Goal: Task Accomplishment & Management: Use online tool/utility

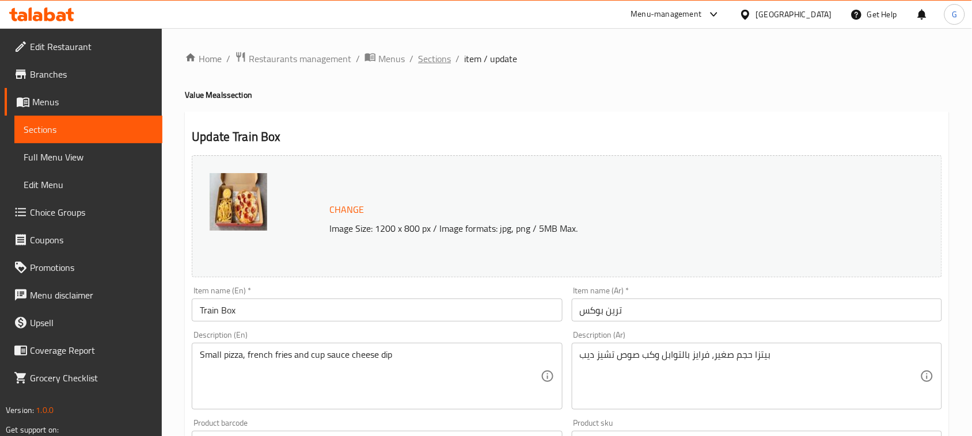
click at [422, 54] on span "Sections" at bounding box center [434, 59] width 33 height 14
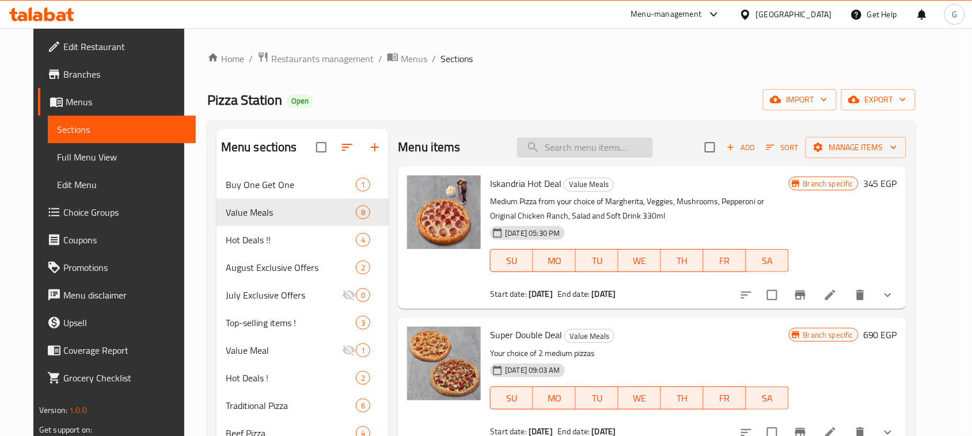
click at [600, 143] on input "search" at bounding box center [585, 148] width 136 height 20
paste input "Super Family Meal"
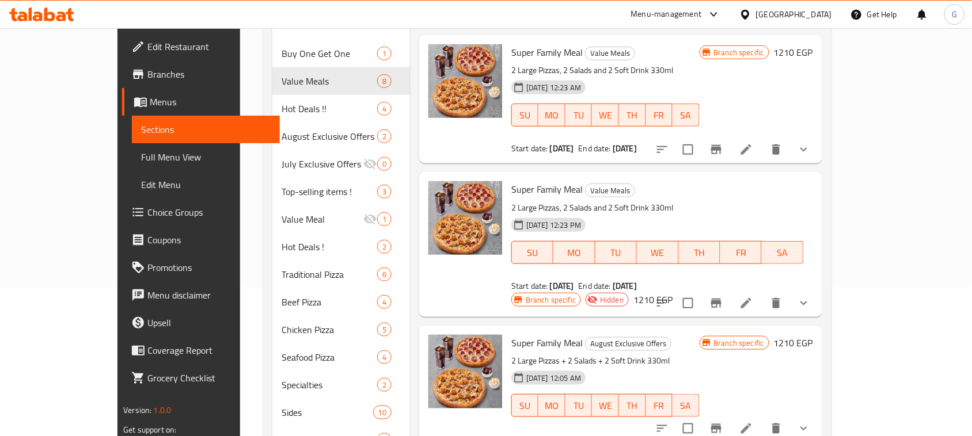
scroll to position [72, 0]
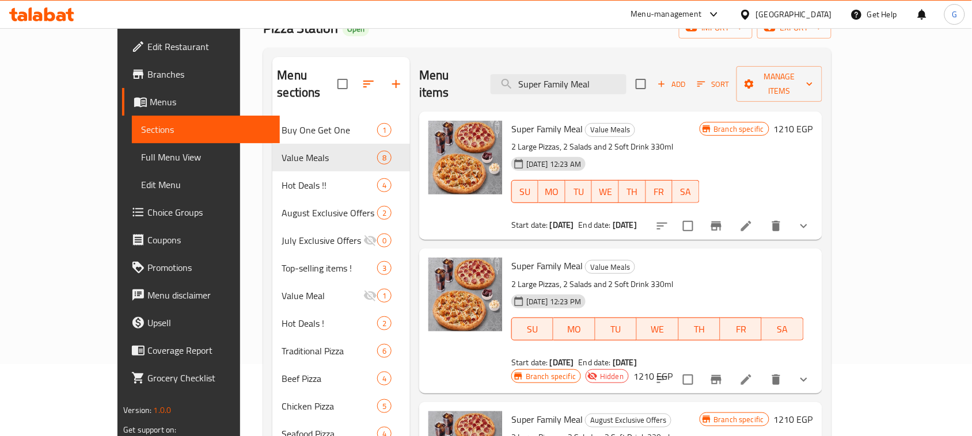
type input "Super Family Meal"
click at [753, 219] on icon at bounding box center [746, 226] width 14 height 14
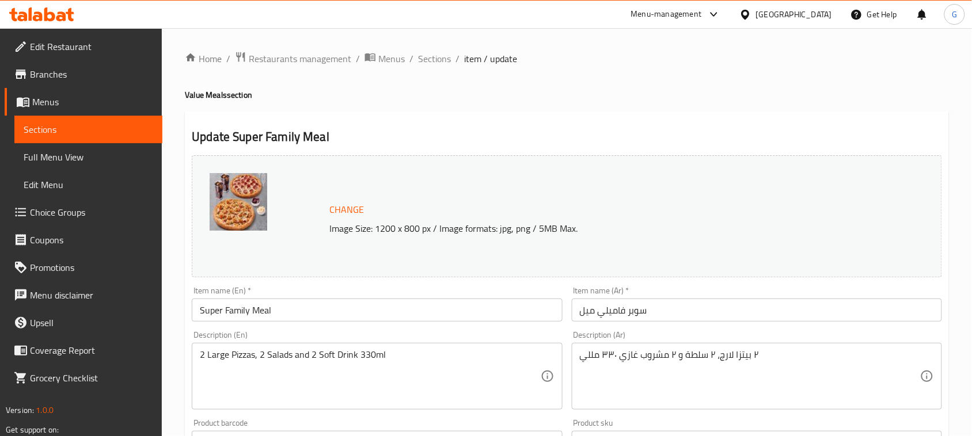
click at [439, 64] on span "Sections" at bounding box center [434, 59] width 33 height 14
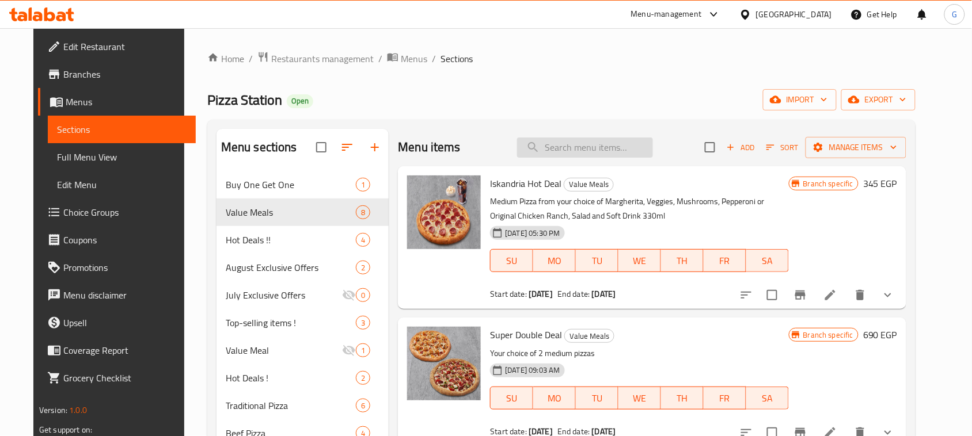
click at [599, 151] on input "search" at bounding box center [585, 148] width 136 height 20
paste input "Iskndria Hot deal"
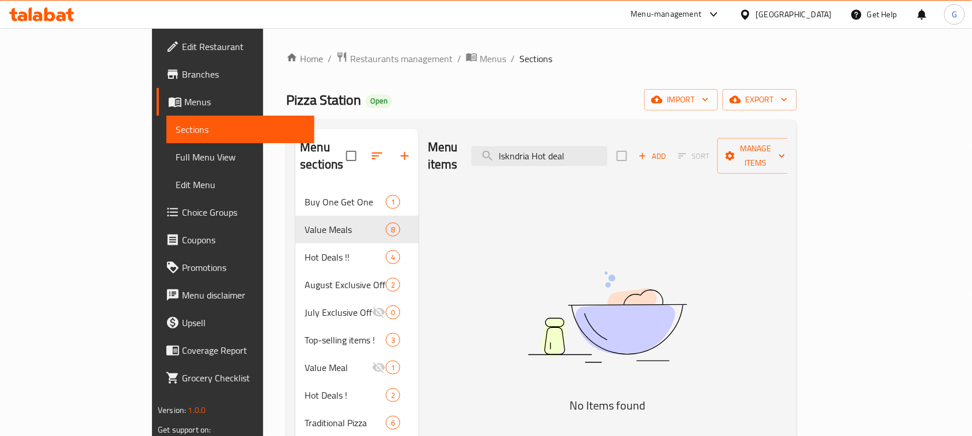
drag, startPoint x: 589, startPoint y: 143, endPoint x: 750, endPoint y: 164, distance: 162.6
click at [750, 164] on div "Menu items Iskndria Hot deal Add Sort Manage items" at bounding box center [608, 156] width 360 height 55
click at [558, 146] on input "Iskndria" at bounding box center [539, 156] width 136 height 20
click at [556, 147] on input "Iskndria" at bounding box center [539, 156] width 136 height 20
click at [560, 147] on input "Iskndria" at bounding box center [539, 156] width 136 height 20
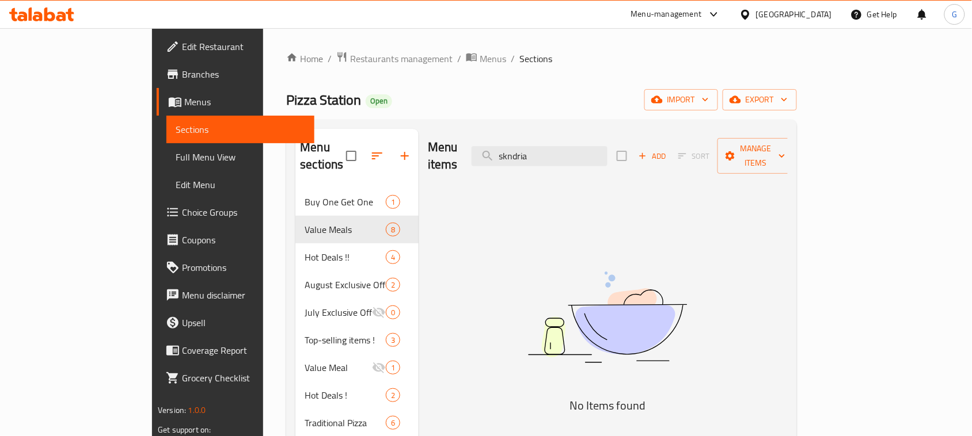
click at [413, 93] on div "Pizza Station Open import export" at bounding box center [541, 99] width 510 height 21
click at [570, 147] on input "skndria" at bounding box center [539, 156] width 136 height 20
paste input "Hot"
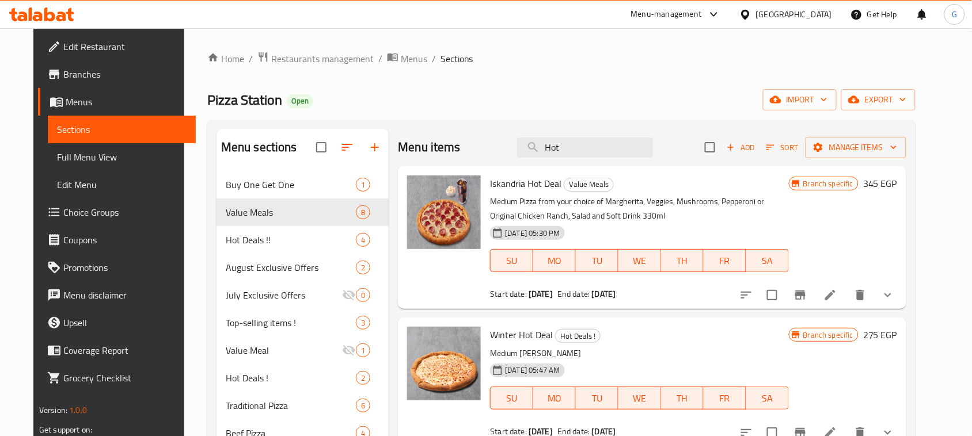
type input "Hot"
click at [835, 294] on icon at bounding box center [830, 295] width 10 height 10
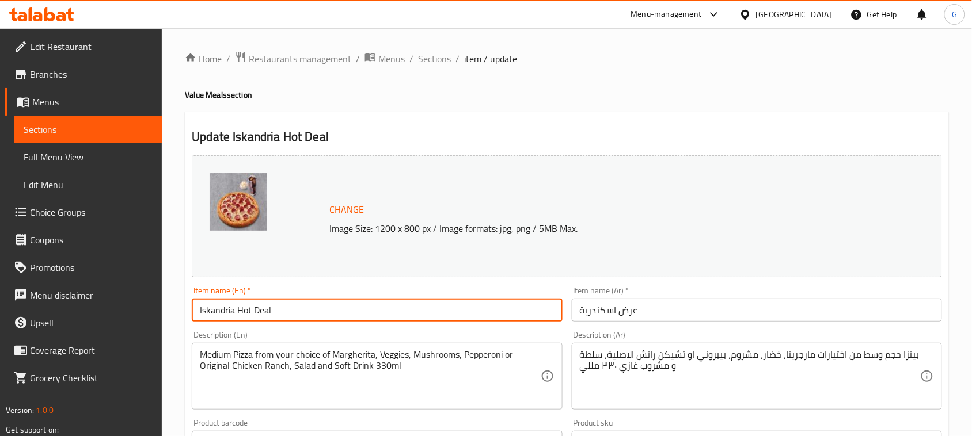
click at [284, 320] on input "Iskandria Hot Deal" at bounding box center [377, 310] width 370 height 23
click at [431, 58] on span "Sections" at bounding box center [434, 59] width 33 height 14
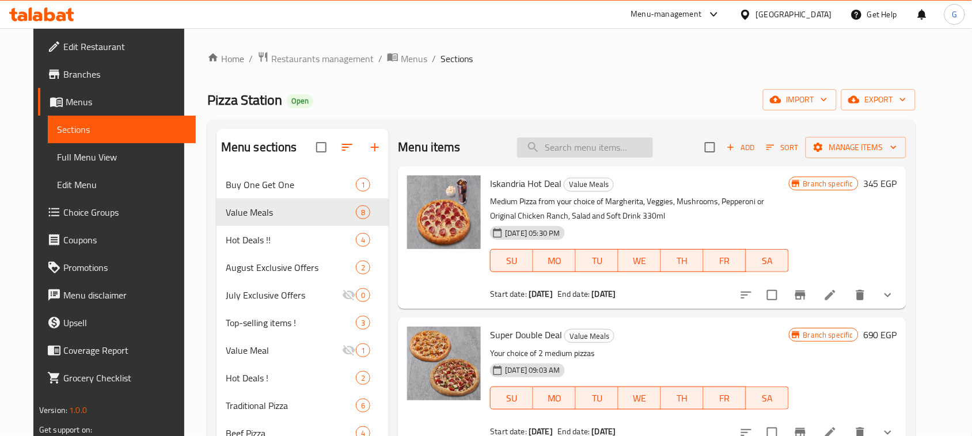
click at [574, 139] on input "search" at bounding box center [585, 148] width 136 height 20
paste input "Super double deal"
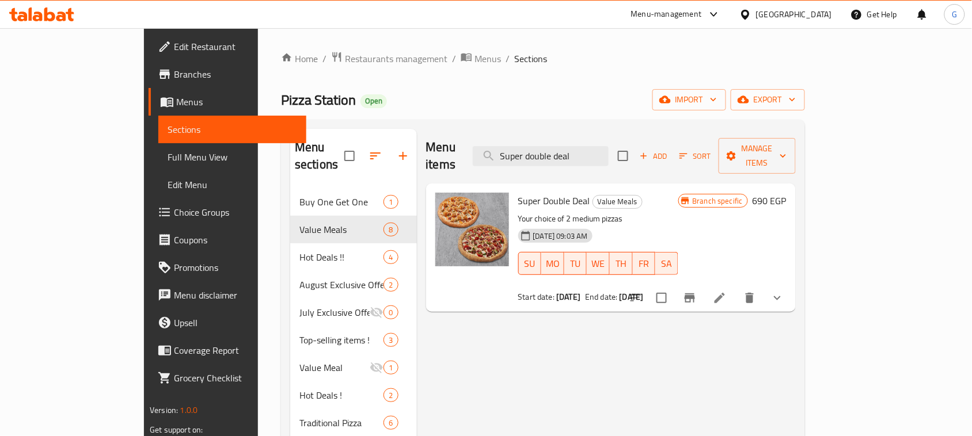
type input "Super double deal"
click at [725, 293] on icon at bounding box center [719, 298] width 10 height 10
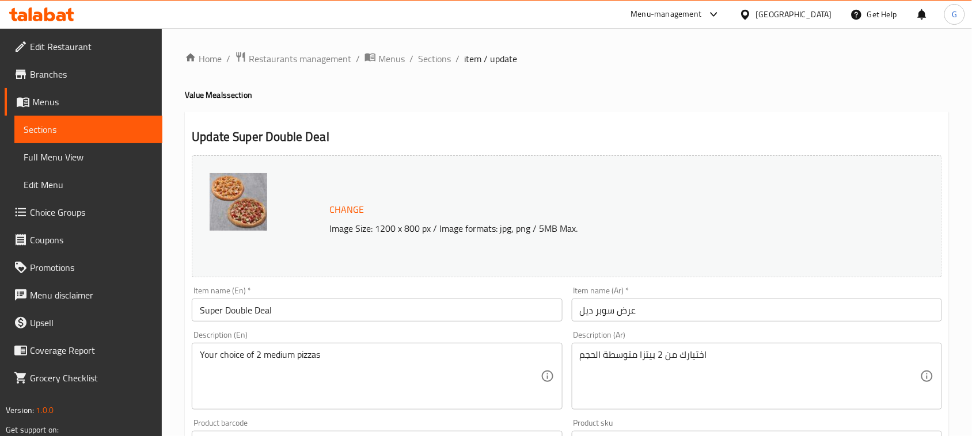
click at [295, 317] on input "Super Double Deal" at bounding box center [377, 310] width 370 height 23
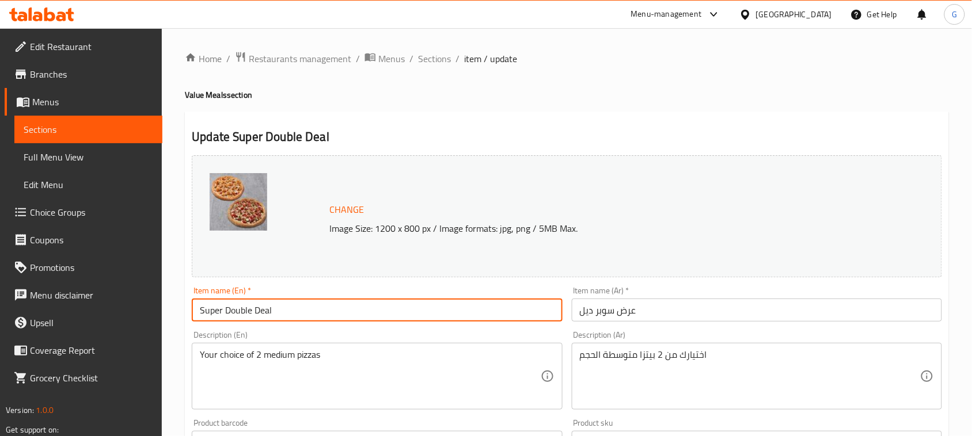
click at [295, 317] on input "Super Double Deal" at bounding box center [377, 310] width 370 height 23
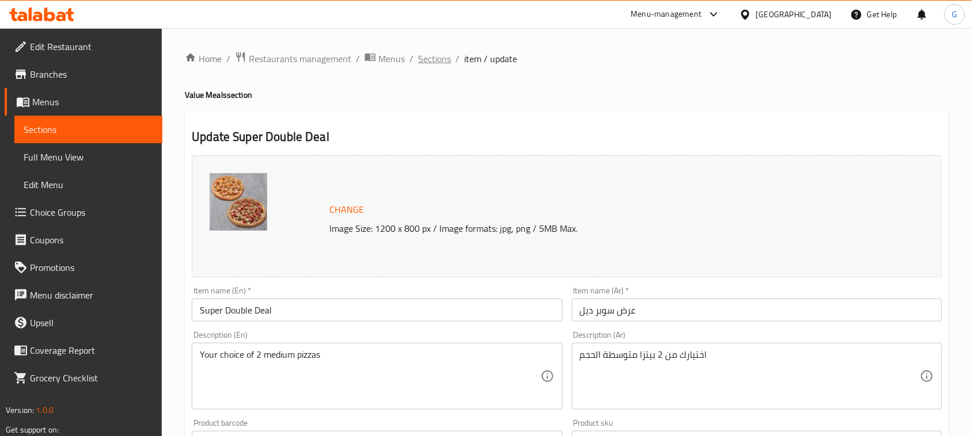
click at [438, 60] on span "Sections" at bounding box center [434, 59] width 33 height 14
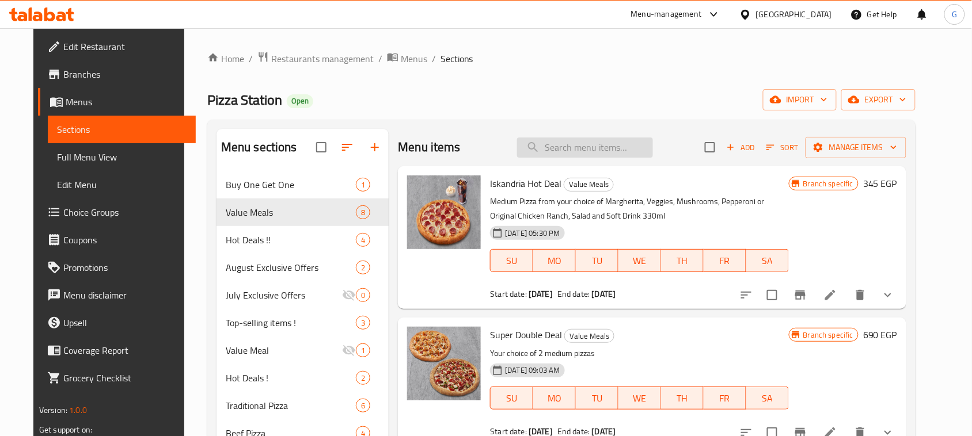
click at [562, 144] on input "search" at bounding box center [585, 148] width 136 height 20
paste input "Station Meal Medium"
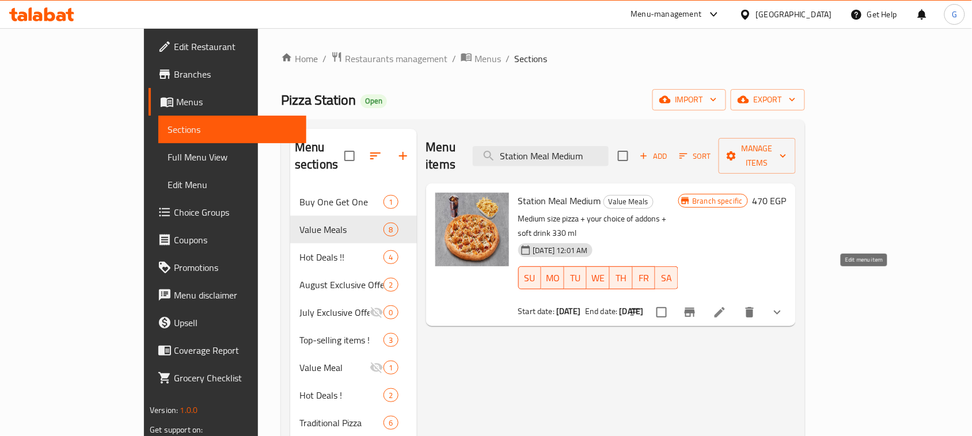
type input "Station Meal Medium"
click at [725, 307] on icon at bounding box center [719, 312] width 10 height 10
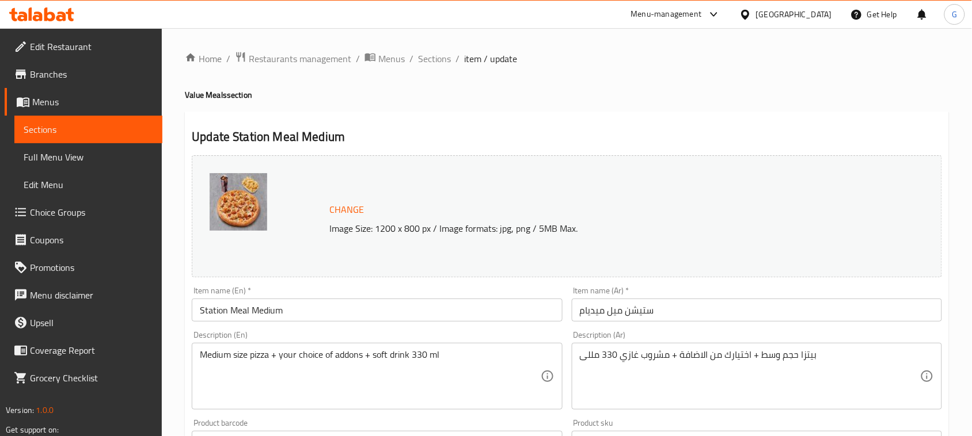
click at [374, 318] on input "Station Meal Medium" at bounding box center [377, 310] width 370 height 23
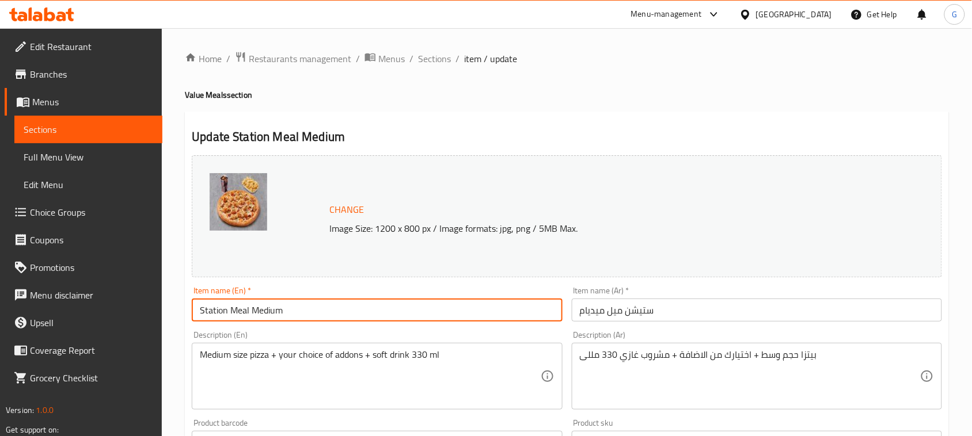
click at [374, 318] on input "Station Meal Medium" at bounding box center [377, 310] width 370 height 23
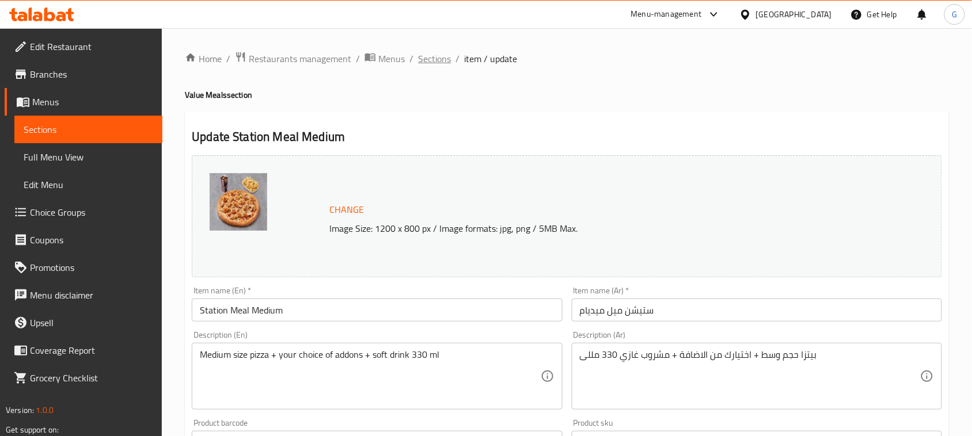
click at [433, 59] on span "Sections" at bounding box center [434, 59] width 33 height 14
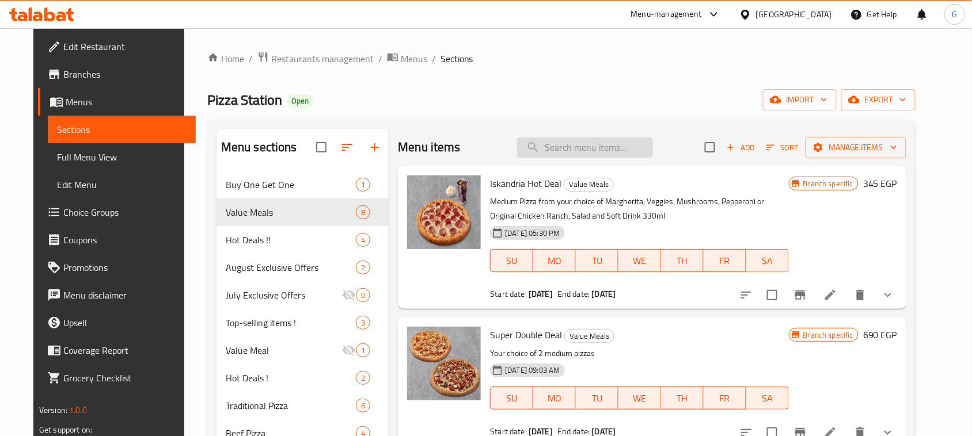
click at [569, 153] on input "search" at bounding box center [585, 148] width 136 height 20
paste input "Train Box"
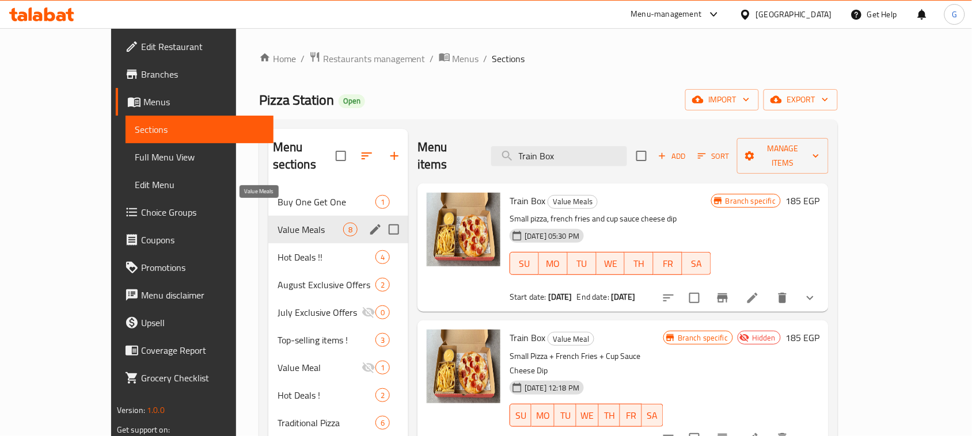
type input "Train Box"
click at [268, 222] on div "Value Meals 8" at bounding box center [338, 230] width 140 height 28
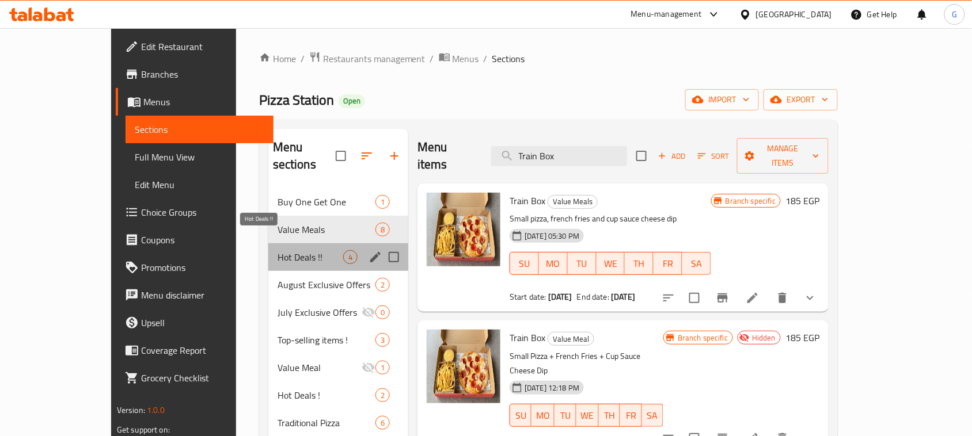
click at [277, 250] on span "Hot Deals !!" at bounding box center [310, 257] width 66 height 14
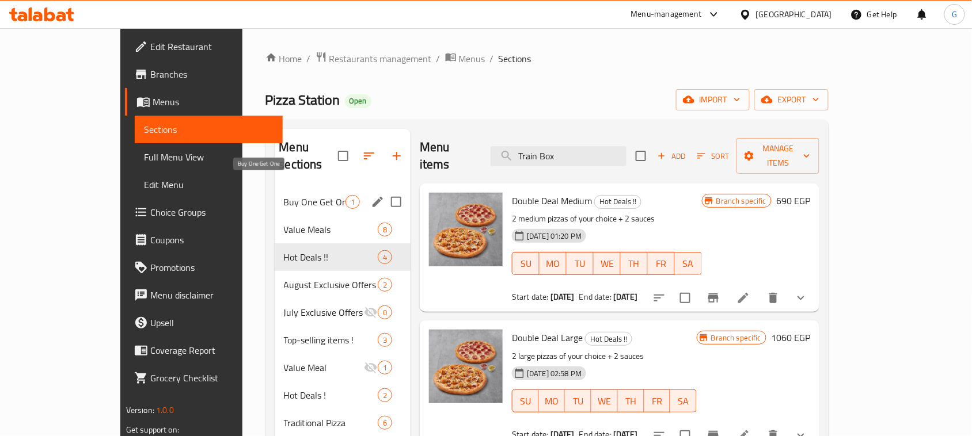
click at [284, 195] on span "Buy One Get One" at bounding box center [315, 202] width 62 height 14
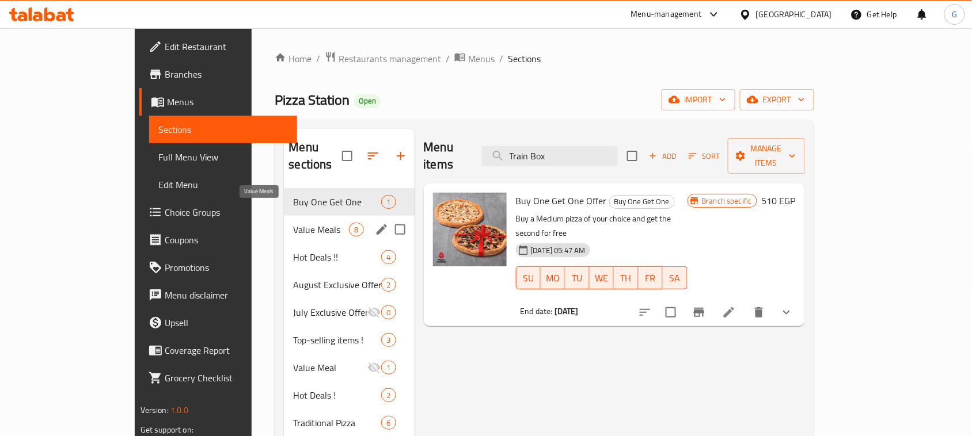
click at [293, 223] on span "Value Meals" at bounding box center [321, 230] width 56 height 14
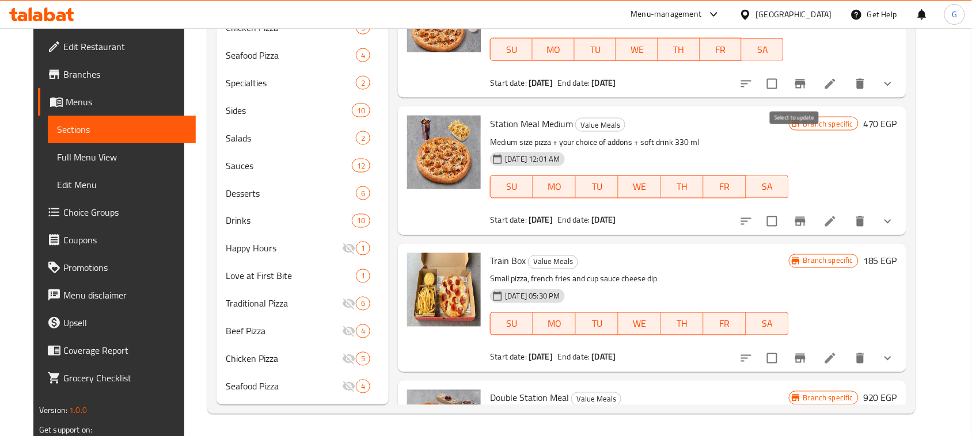
scroll to position [144, 0]
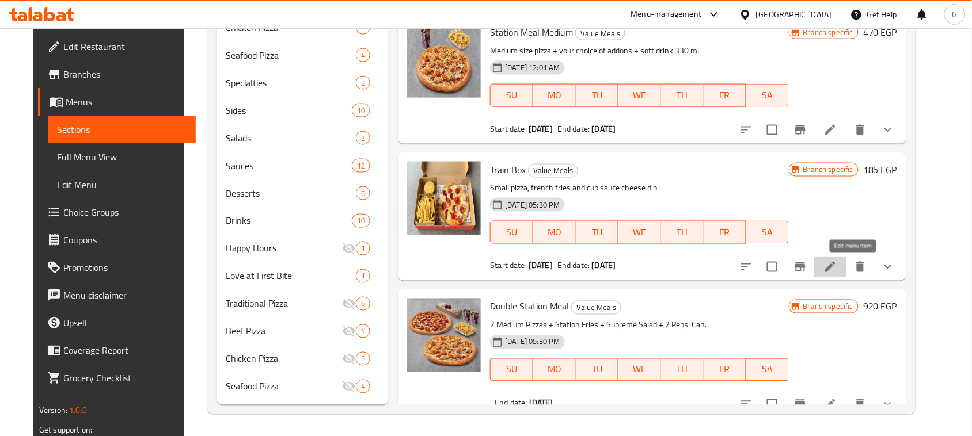
click at [835, 267] on icon at bounding box center [830, 267] width 10 height 10
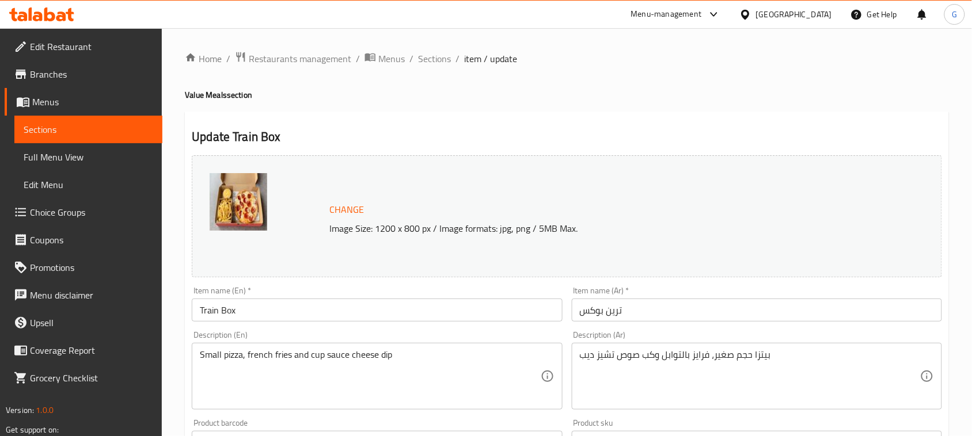
click at [603, 54] on ol "Home / Restaurants management / Menus / Sections / item / update" at bounding box center [567, 58] width 764 height 15
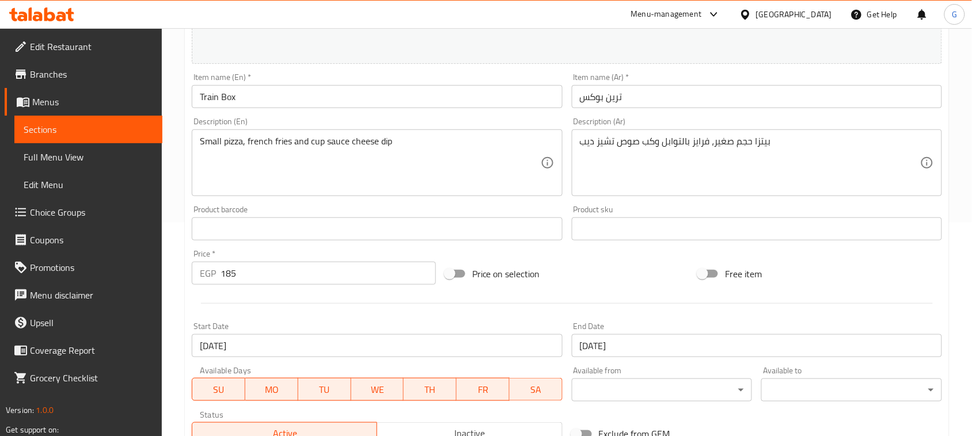
scroll to position [144, 0]
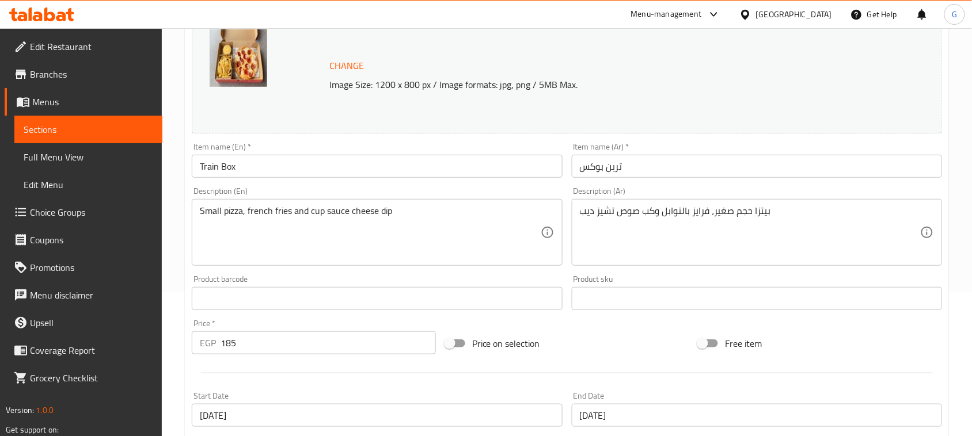
click at [225, 168] on input "Train Box" at bounding box center [377, 166] width 370 height 23
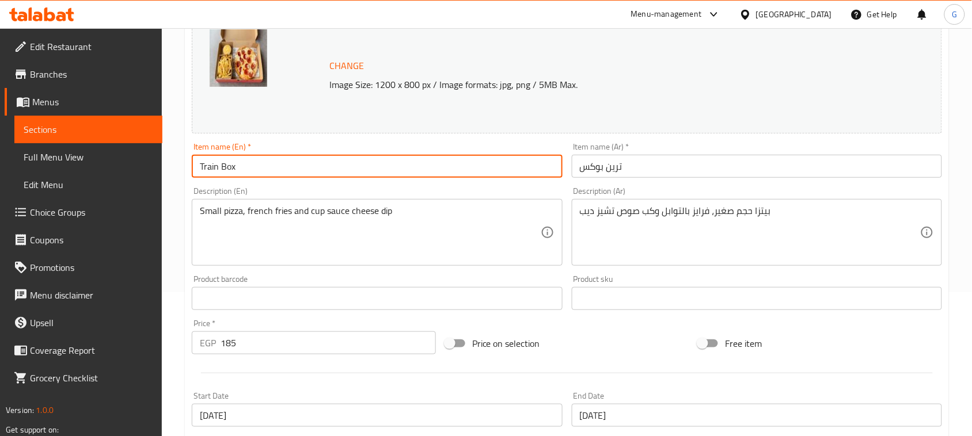
click at [225, 168] on input "Train Box" at bounding box center [377, 166] width 370 height 23
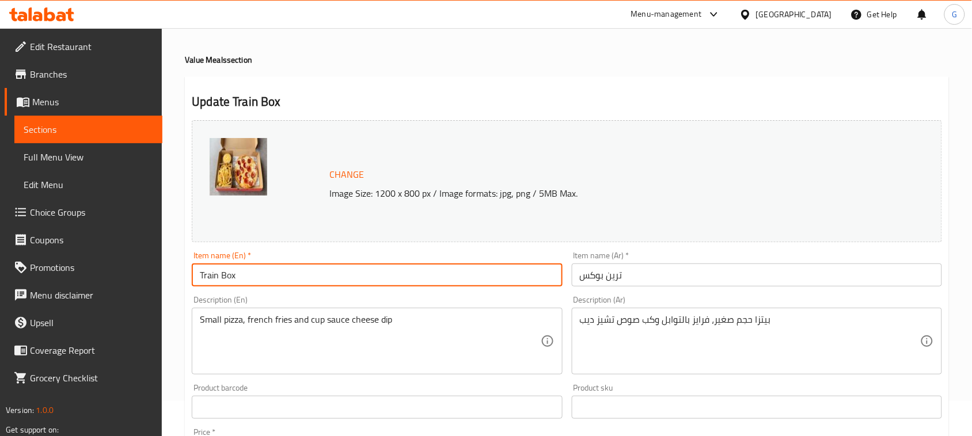
scroll to position [0, 0]
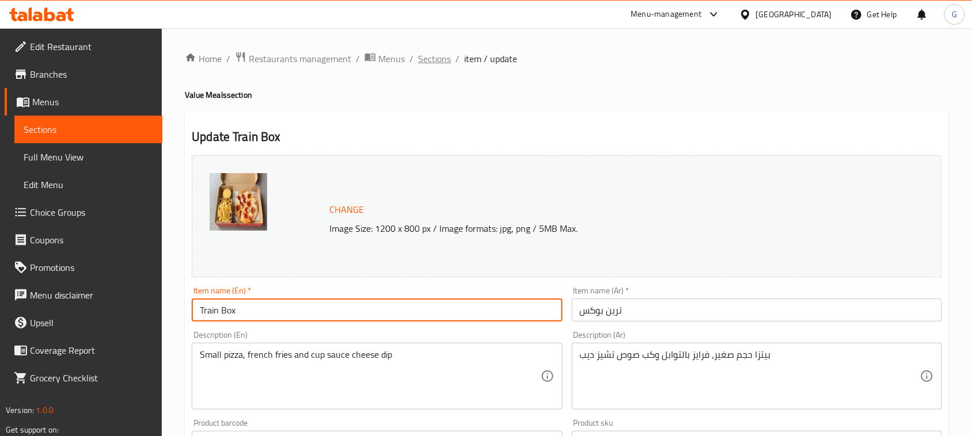
click at [428, 55] on span "Sections" at bounding box center [434, 59] width 33 height 14
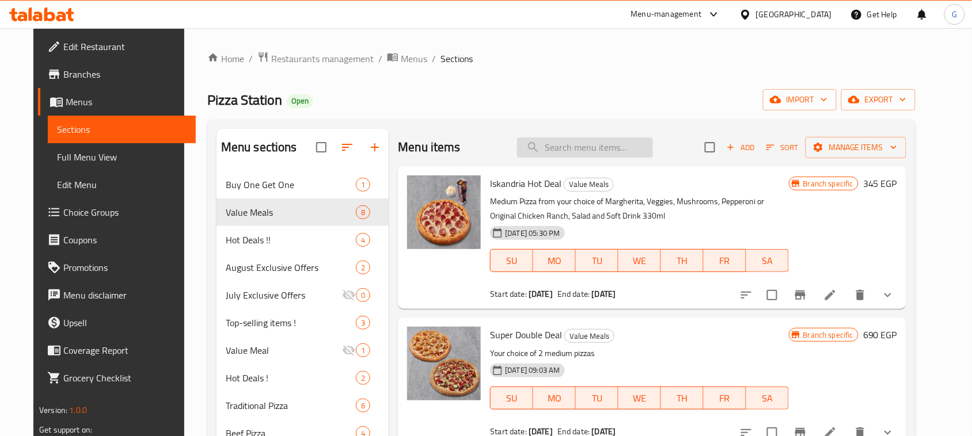
click at [576, 147] on input "search" at bounding box center [585, 148] width 136 height 20
paste input "Train Box"
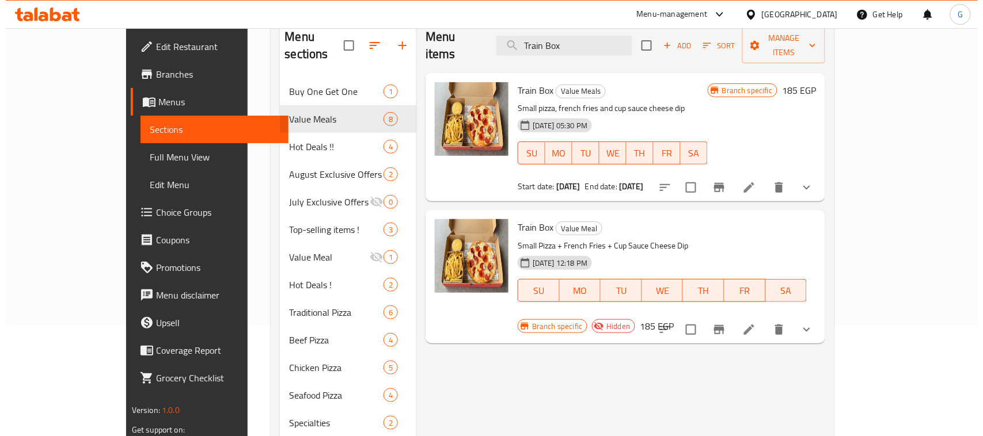
scroll to position [144, 0]
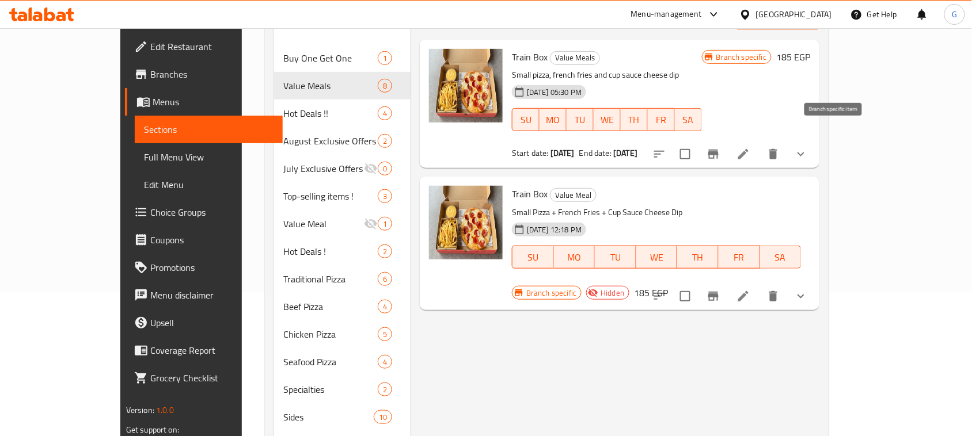
type input "Train Box"
click at [720, 147] on icon "Branch-specific-item" at bounding box center [713, 154] width 14 height 14
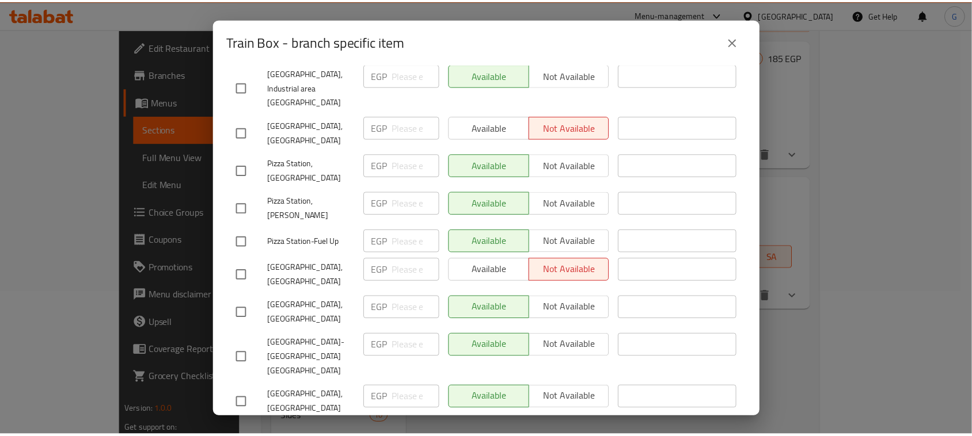
scroll to position [427, 0]
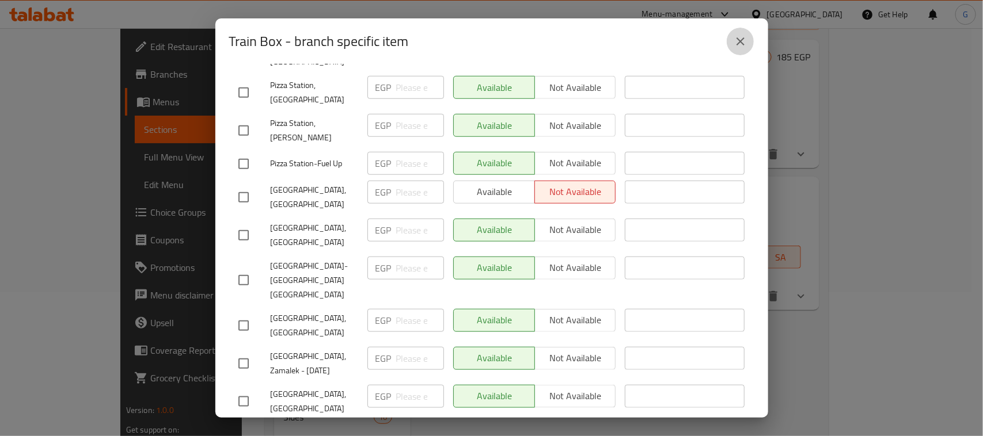
click at [735, 44] on icon "close" at bounding box center [740, 42] width 14 height 14
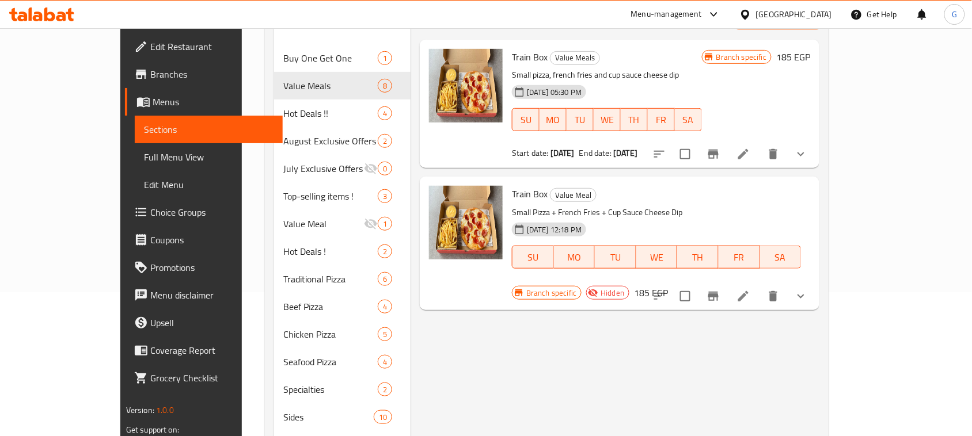
scroll to position [72, 0]
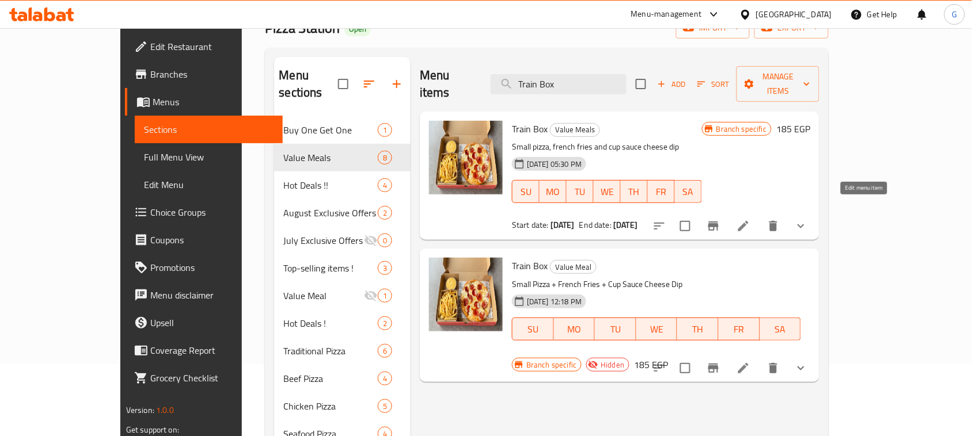
click at [748, 221] on icon at bounding box center [743, 226] width 10 height 10
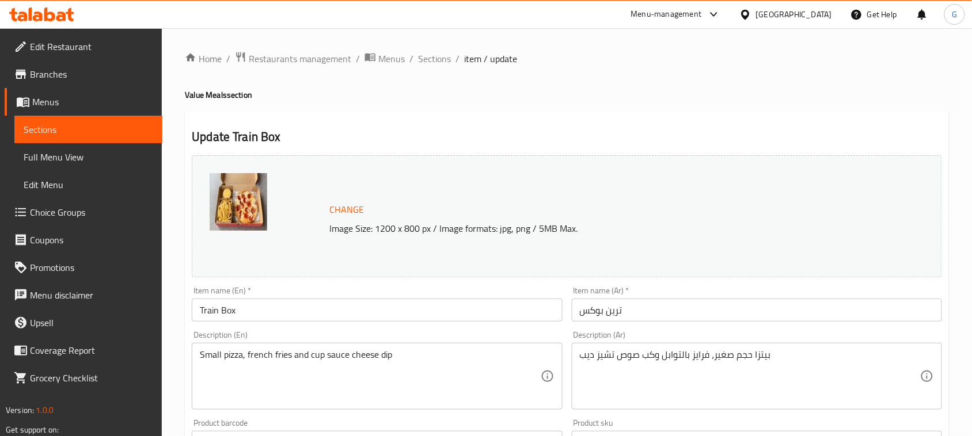
click at [83, 47] on span "Edit Restaurant" at bounding box center [91, 47] width 123 height 14
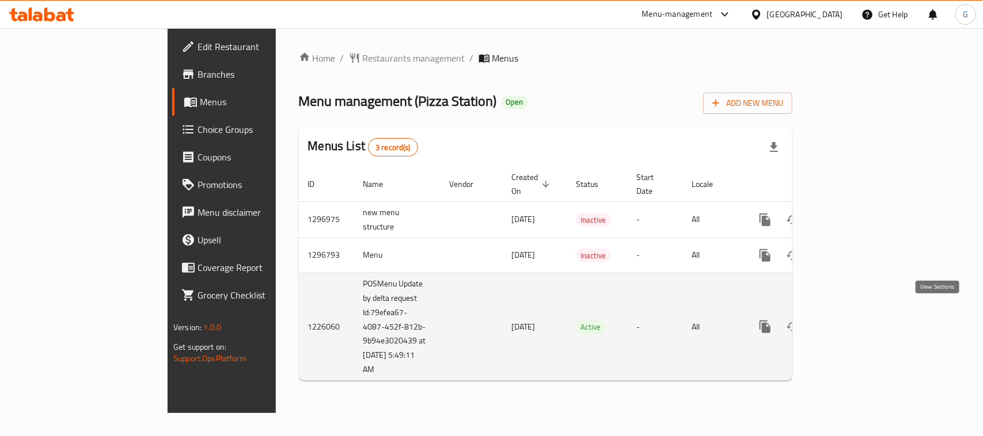
click at [855, 320] on icon "enhanced table" at bounding box center [848, 327] width 14 height 14
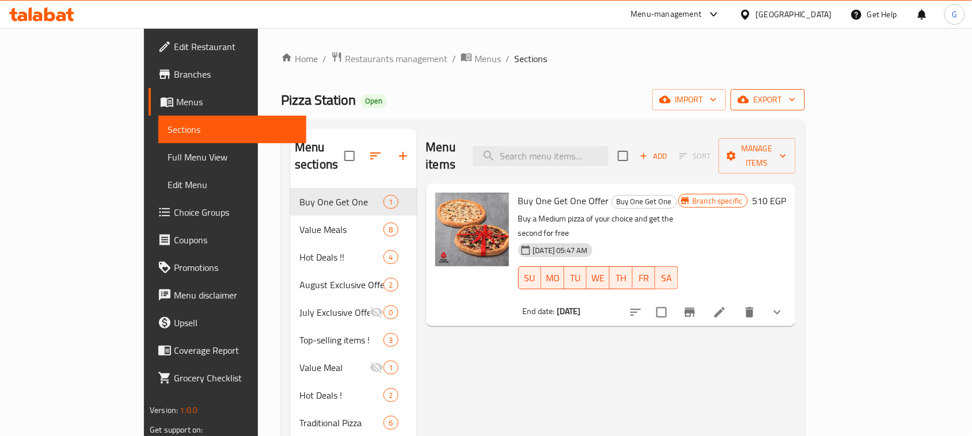
click at [796, 93] on span "export" at bounding box center [768, 100] width 56 height 14
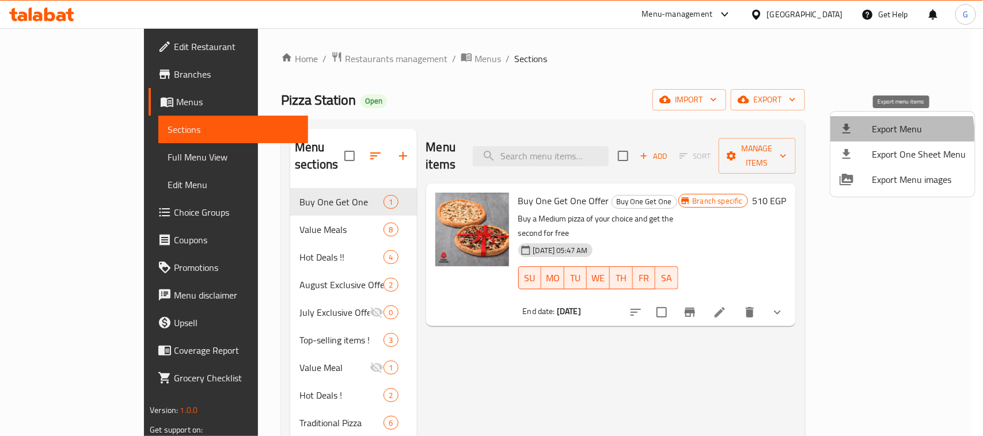
click at [886, 134] on span "Export Menu" at bounding box center [919, 129] width 94 height 14
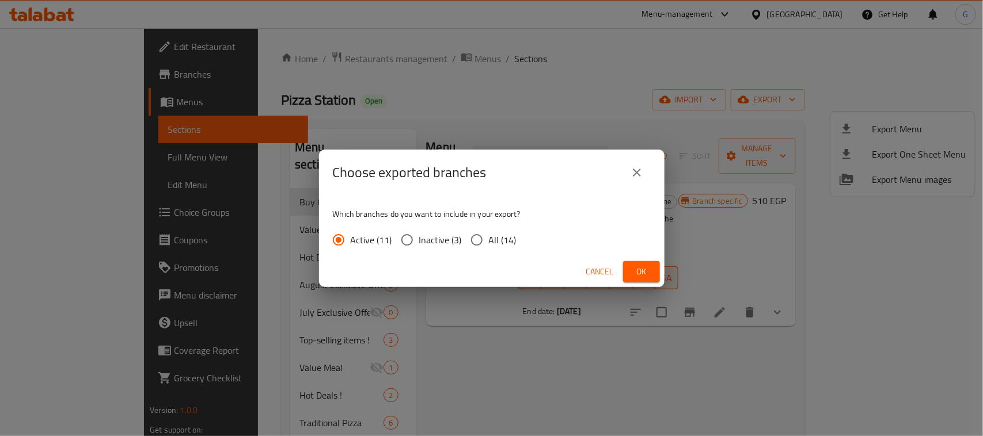
click at [489, 237] on span "All (14)" at bounding box center [503, 240] width 28 height 14
click at [489, 237] on input "All (14)" at bounding box center [477, 240] width 24 height 24
radio input "true"
click at [636, 273] on span "Ok" at bounding box center [641, 272] width 18 height 14
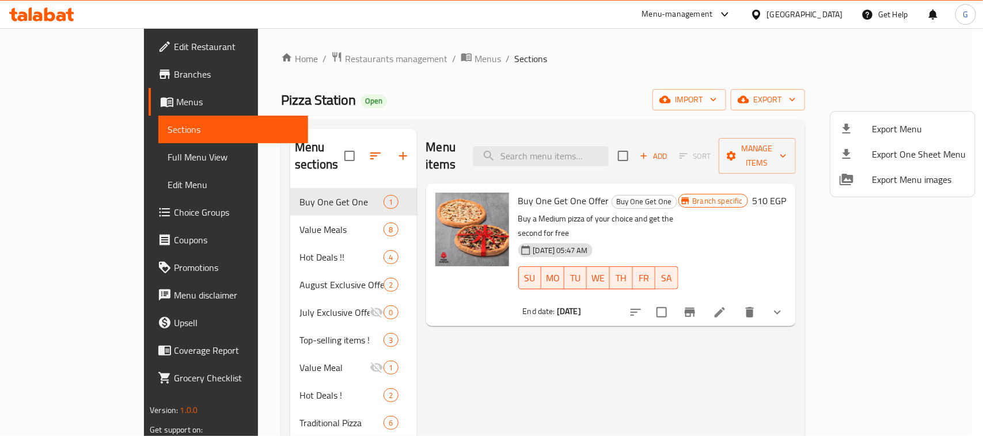
click at [67, 75] on div at bounding box center [491, 218] width 983 height 436
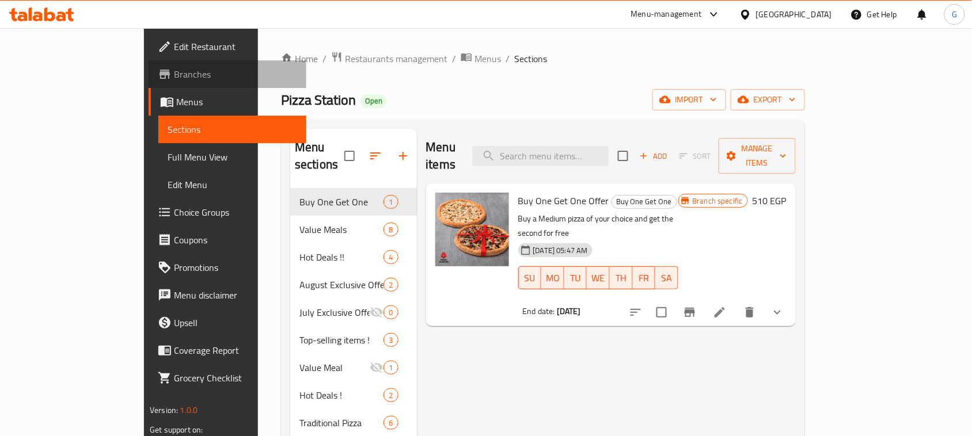
click at [174, 73] on span "Branches" at bounding box center [235, 74] width 123 height 14
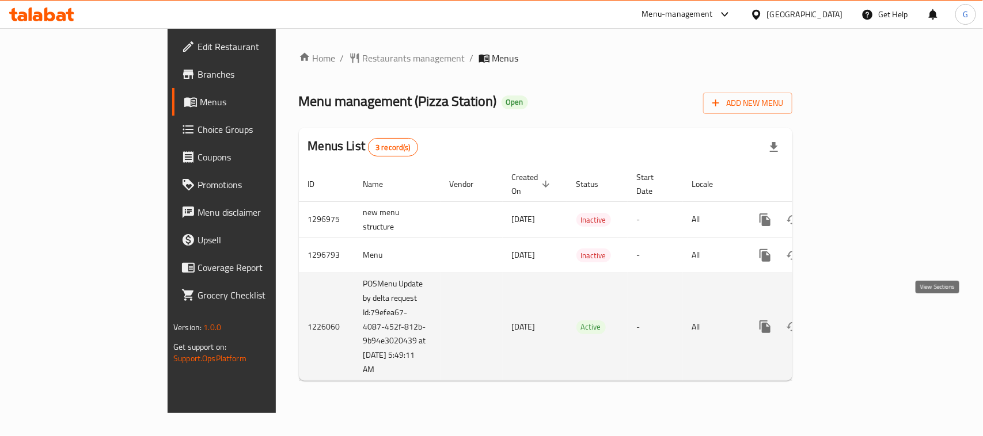
click at [855, 320] on icon "enhanced table" at bounding box center [848, 327] width 14 height 14
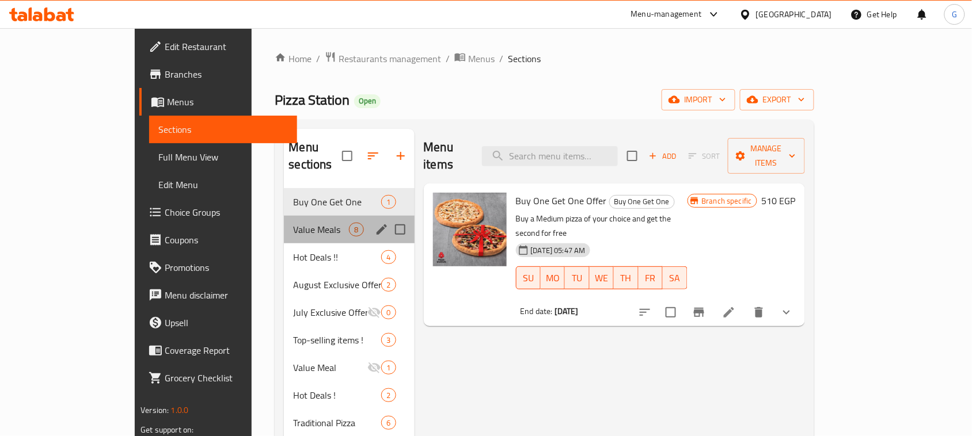
click at [284, 220] on div "Value Meals 8" at bounding box center [349, 230] width 130 height 28
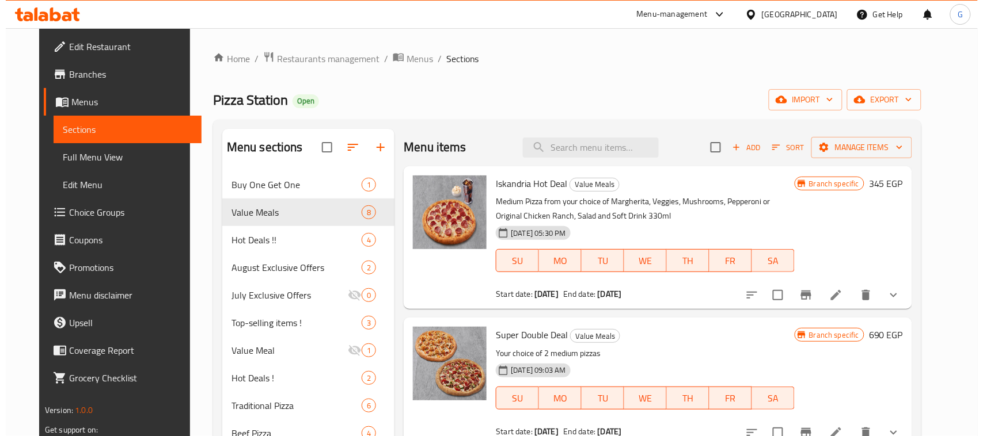
scroll to position [254, 0]
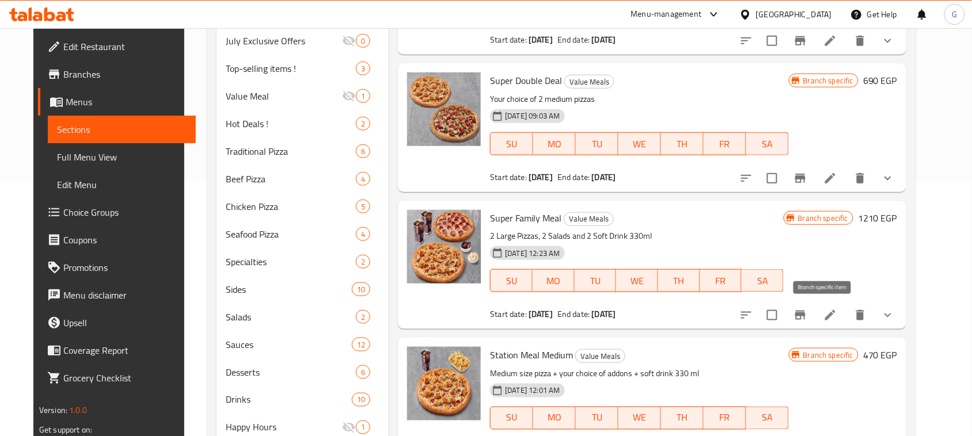
click at [805, 318] on icon "Branch-specific-item" at bounding box center [800, 315] width 10 height 9
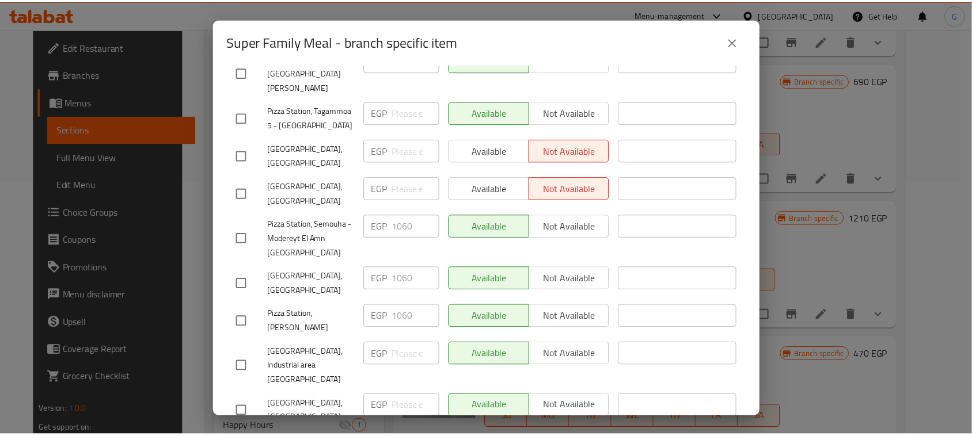
scroll to position [211, 0]
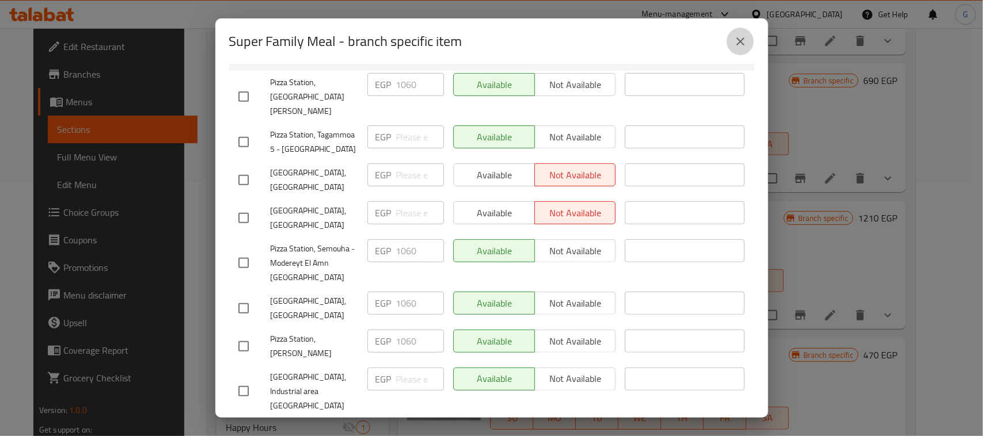
click at [740, 50] on button "close" at bounding box center [740, 42] width 28 height 28
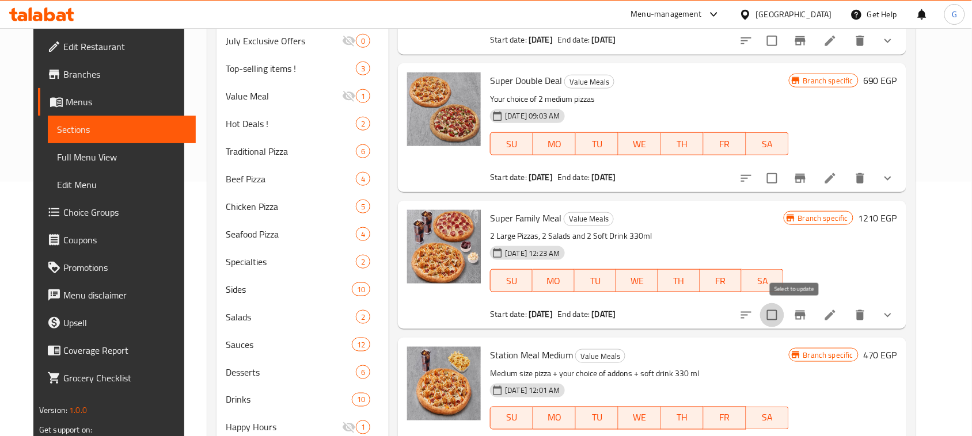
click at [784, 315] on input "checkbox" at bounding box center [772, 315] width 24 height 24
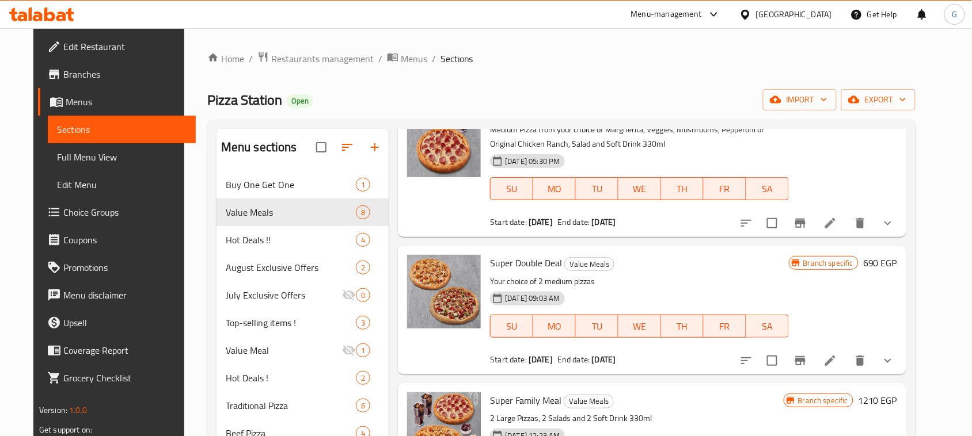
scroll to position [0, 0]
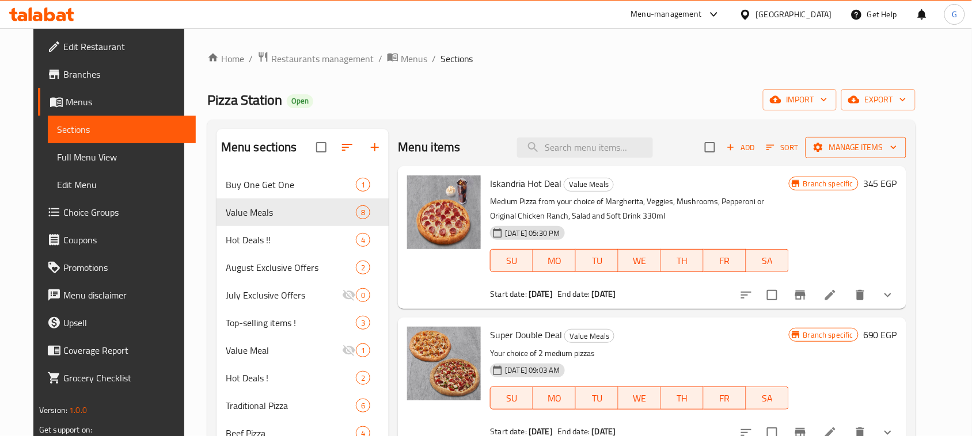
click at [882, 138] on button "Manage items" at bounding box center [855, 147] width 101 height 21
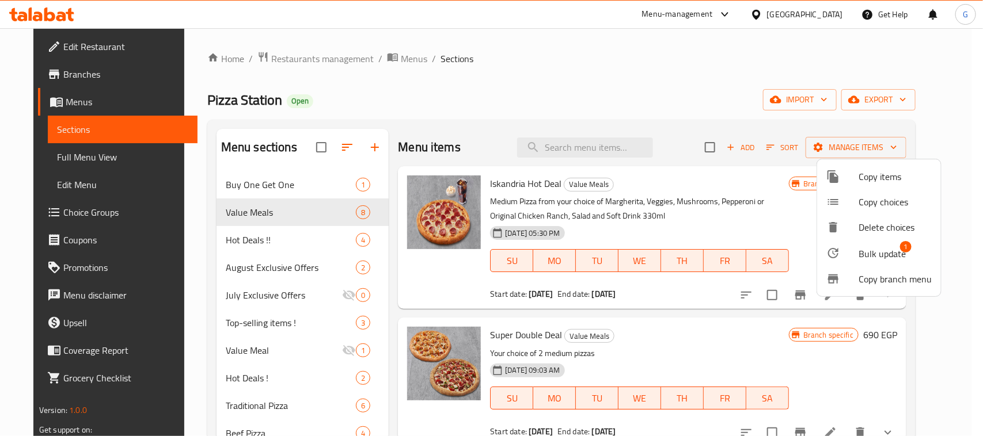
click at [873, 254] on span "Bulk update" at bounding box center [881, 254] width 47 height 14
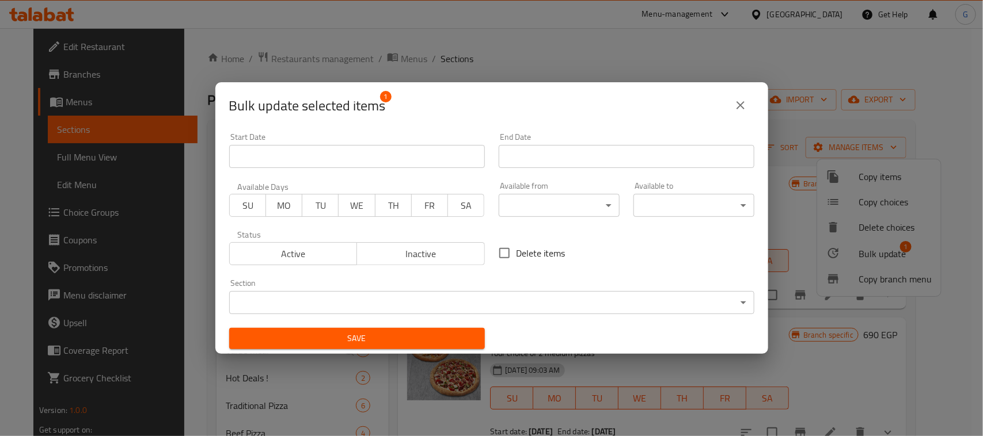
click at [441, 252] on span "Inactive" at bounding box center [421, 254] width 119 height 17
click at [395, 333] on span "Save" at bounding box center [356, 339] width 237 height 14
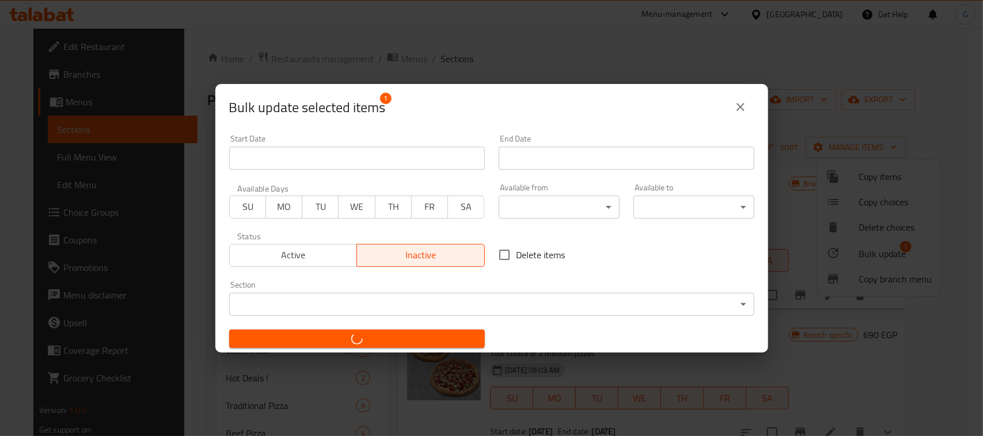
checkbox input "false"
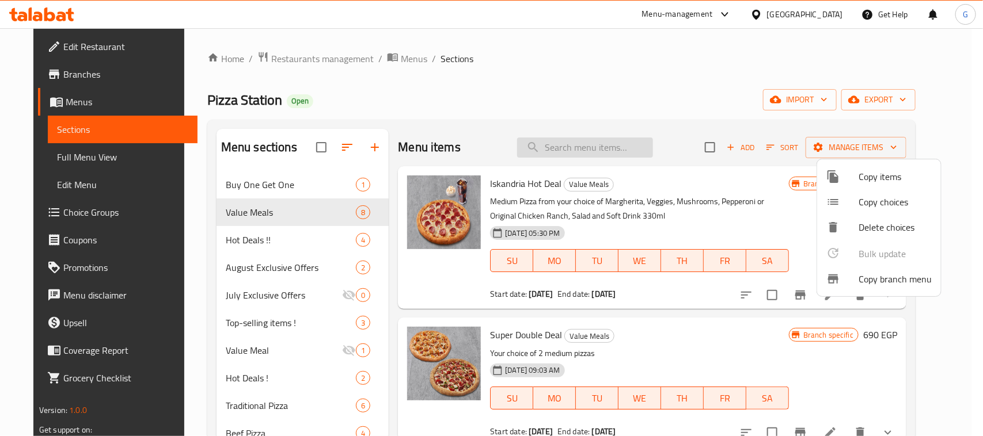
drag, startPoint x: 562, startPoint y: 139, endPoint x: 554, endPoint y: 142, distance: 8.6
click at [562, 139] on div at bounding box center [491, 218] width 983 height 436
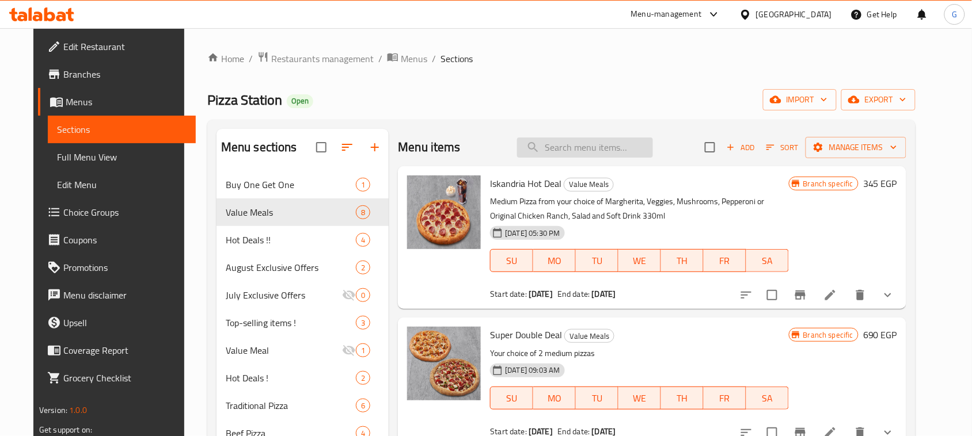
click at [553, 144] on input "search" at bounding box center [585, 148] width 136 height 20
paste input "694451"
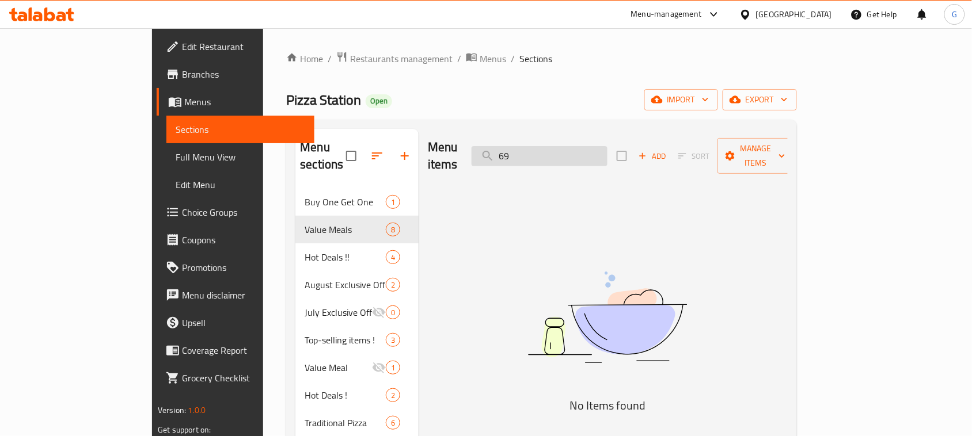
type input "6"
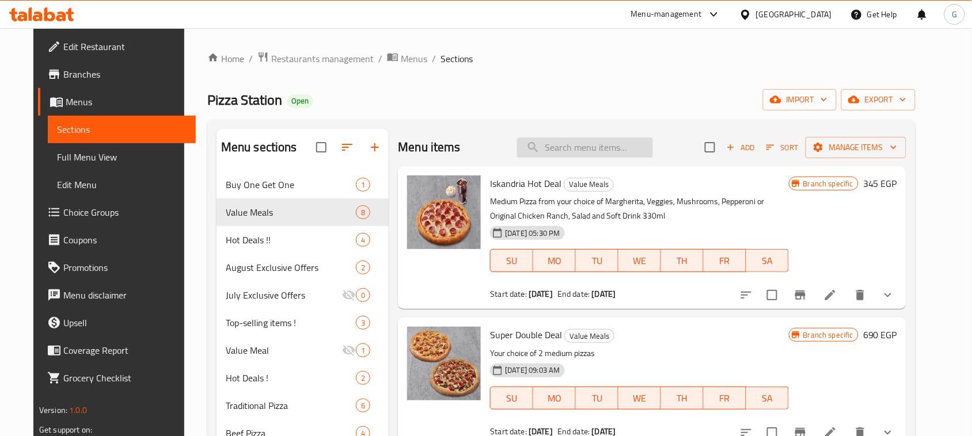
click at [573, 149] on input "search" at bounding box center [585, 148] width 136 height 20
paste input "super family meal"
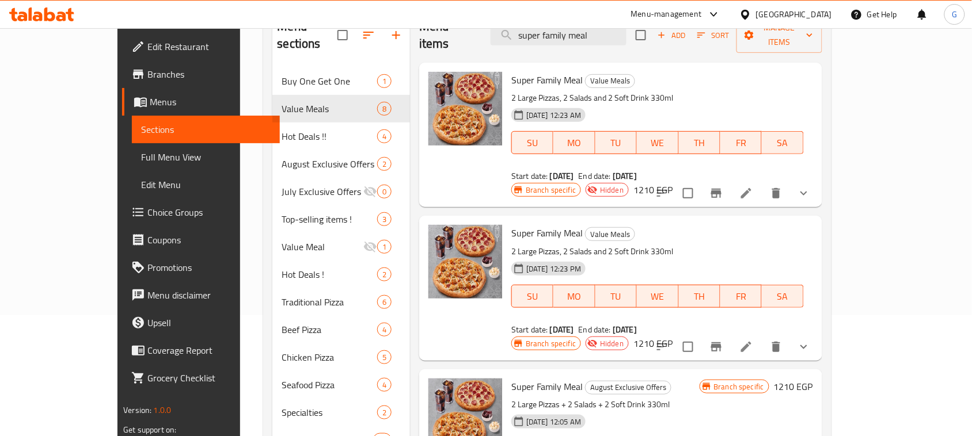
scroll to position [144, 0]
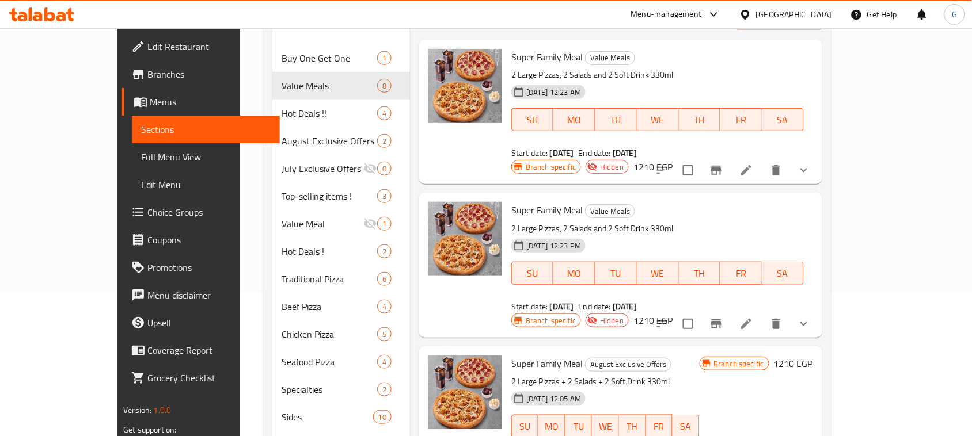
type input "super family meal"
click at [700, 158] on input "checkbox" at bounding box center [688, 170] width 24 height 24
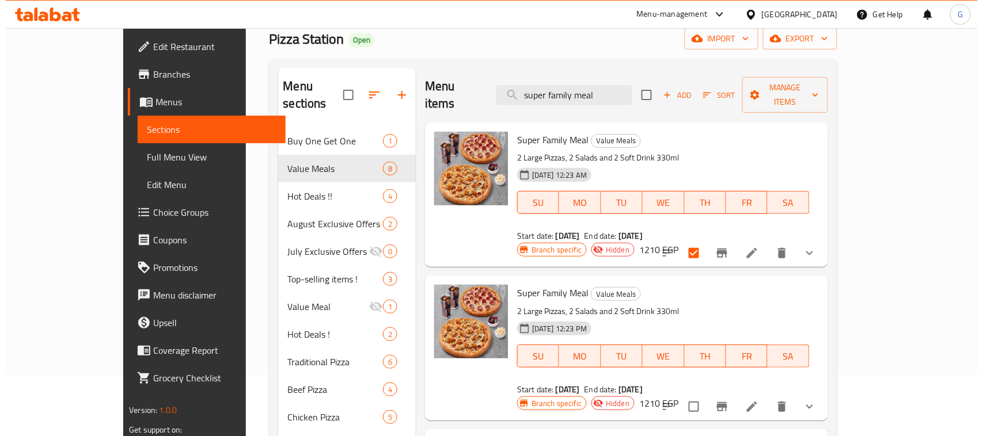
scroll to position [0, 0]
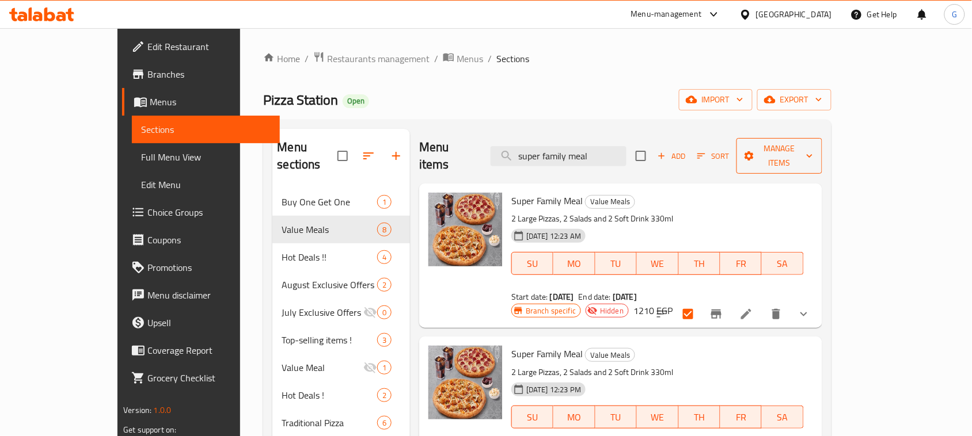
click at [812, 144] on span "Manage items" at bounding box center [778, 156] width 67 height 29
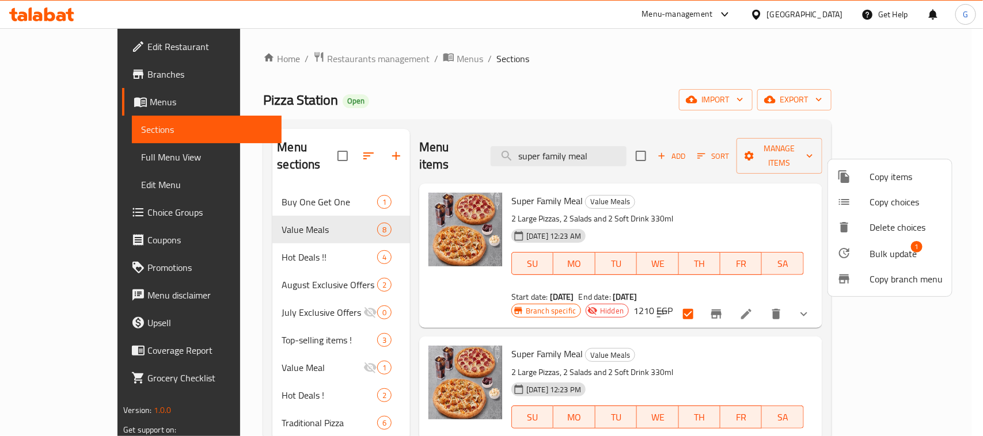
click at [881, 248] on span "Bulk update" at bounding box center [892, 254] width 47 height 14
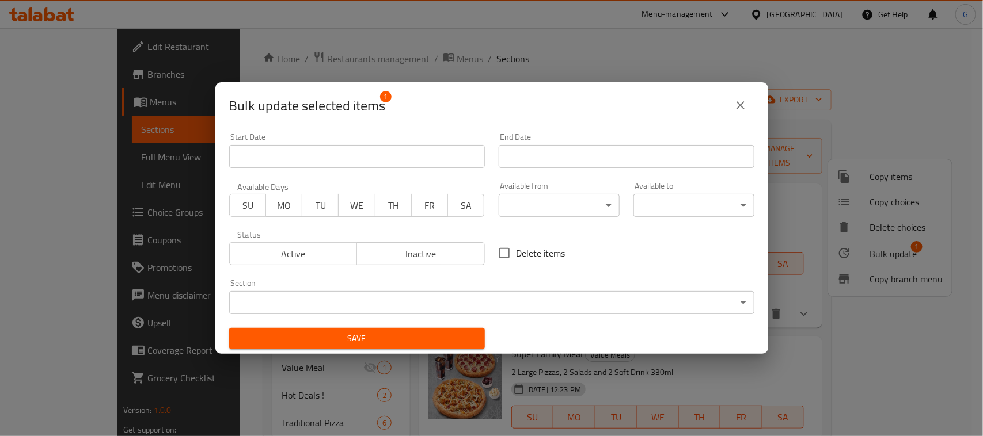
click at [308, 252] on span "Active" at bounding box center [293, 254] width 119 height 17
click at [367, 343] on span "Save" at bounding box center [356, 339] width 237 height 14
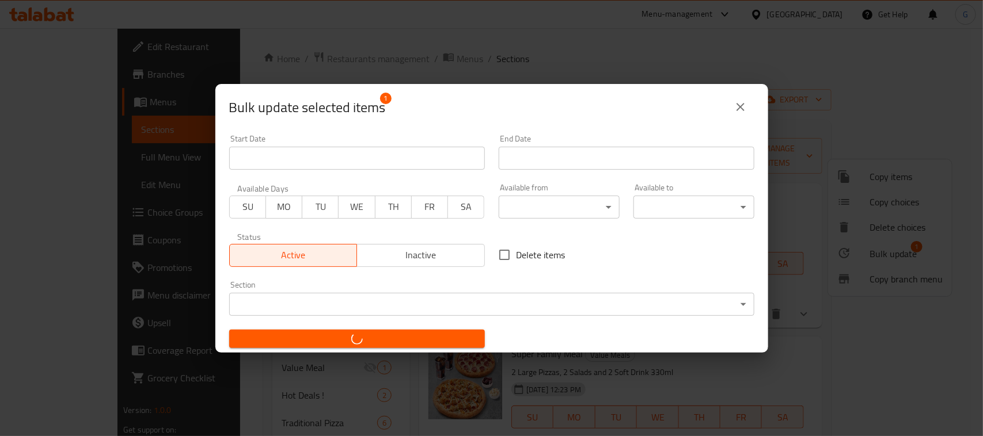
checkbox input "false"
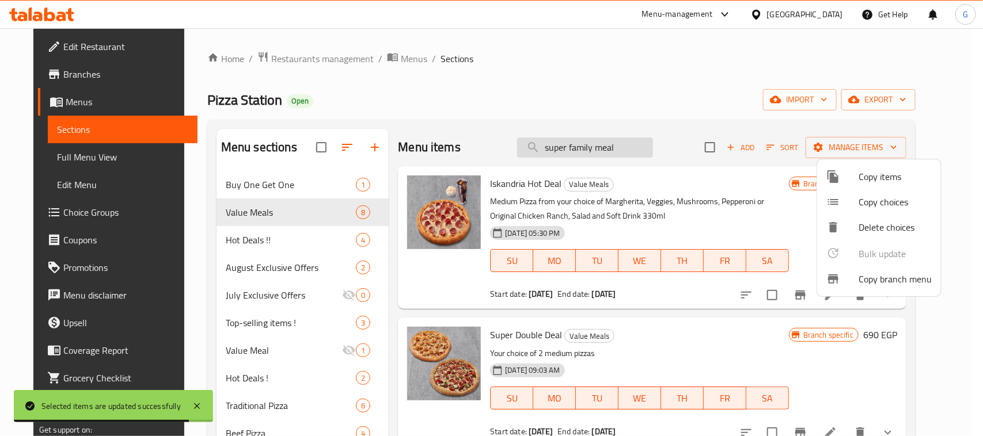
click at [642, 142] on div at bounding box center [491, 218] width 983 height 436
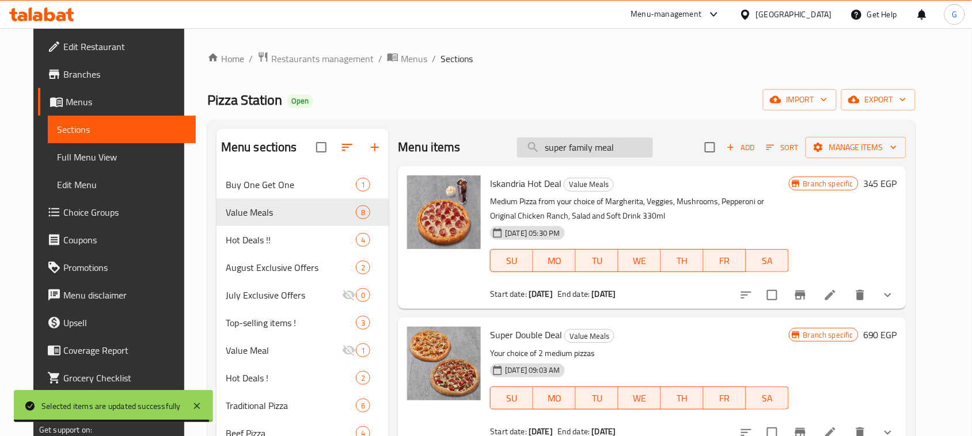
click at [631, 146] on input "super family meal" at bounding box center [585, 148] width 136 height 20
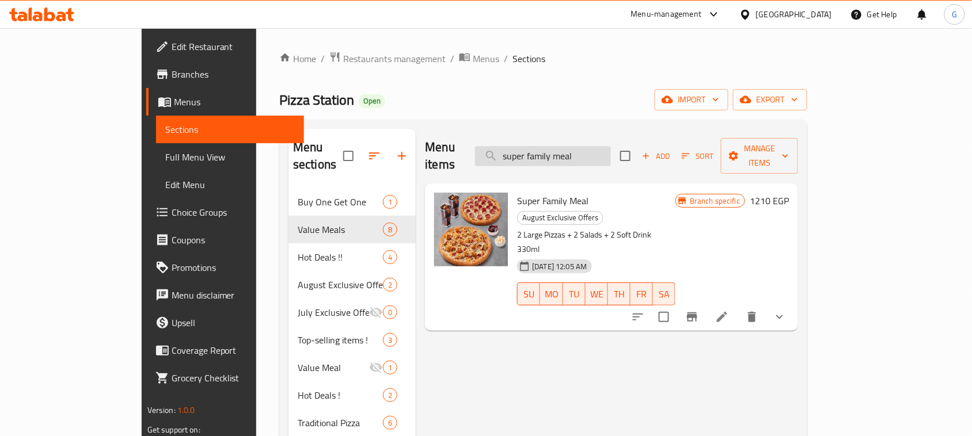
type input "super family meal"
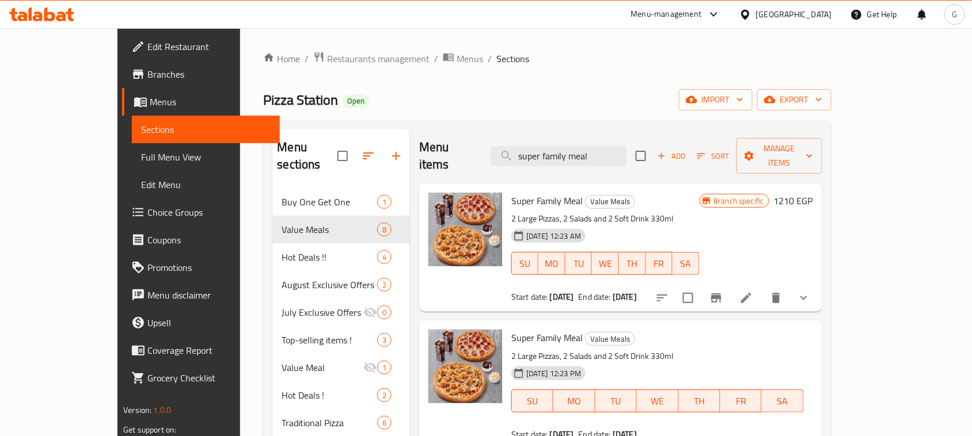
click at [721, 294] on icon "Branch-specific-item" at bounding box center [716, 298] width 10 height 9
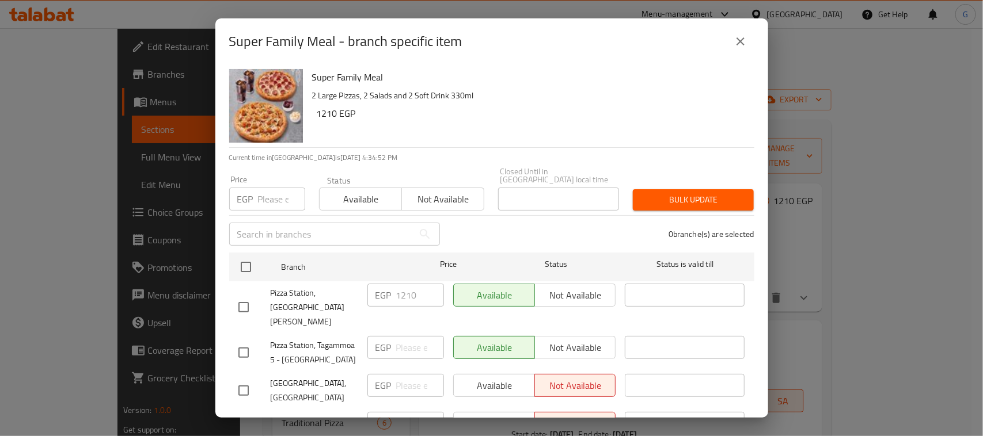
drag, startPoint x: 737, startPoint y: 22, endPoint x: 740, endPoint y: 32, distance: 10.1
click at [737, 23] on div "Super Family Meal - branch specific item" at bounding box center [491, 41] width 553 height 46
click at [740, 32] on button "close" at bounding box center [740, 42] width 28 height 28
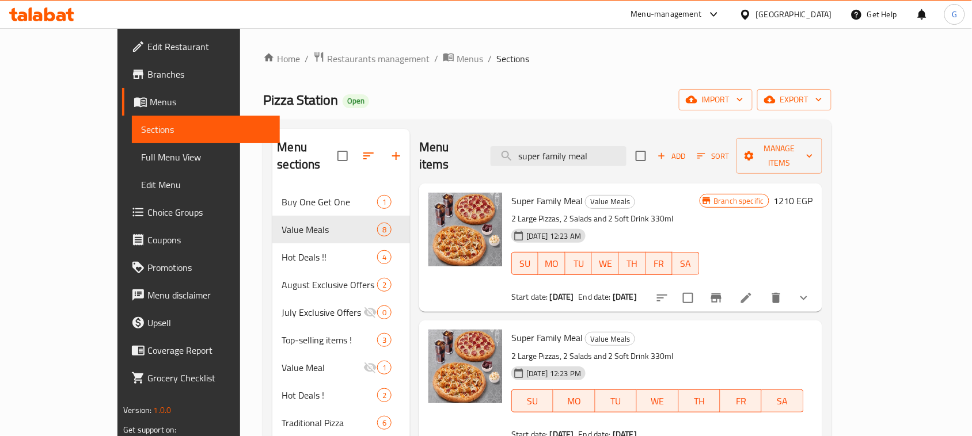
click at [514, 192] on span "Super Family Meal" at bounding box center [546, 200] width 71 height 17
copy h6 "Super Family Meal"
click at [263, 99] on span "Pizza Station" at bounding box center [300, 100] width 75 height 26
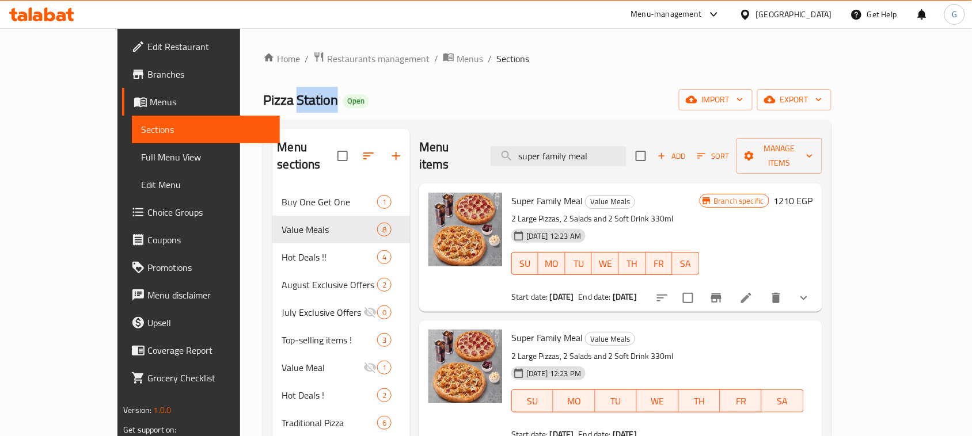
click at [263, 99] on span "Pizza Station" at bounding box center [300, 100] width 75 height 26
copy span "Pizza Station"
click at [721, 294] on icon "Branch-specific-item" at bounding box center [716, 298] width 10 height 9
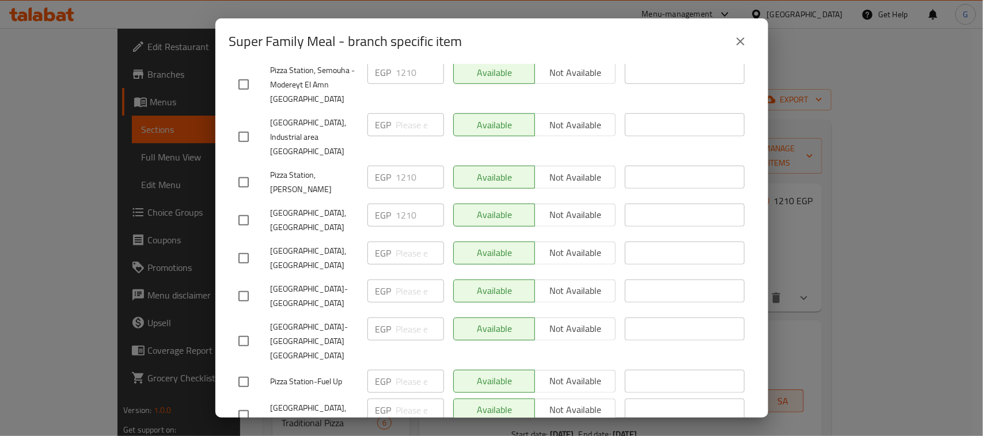
scroll to position [427, 0]
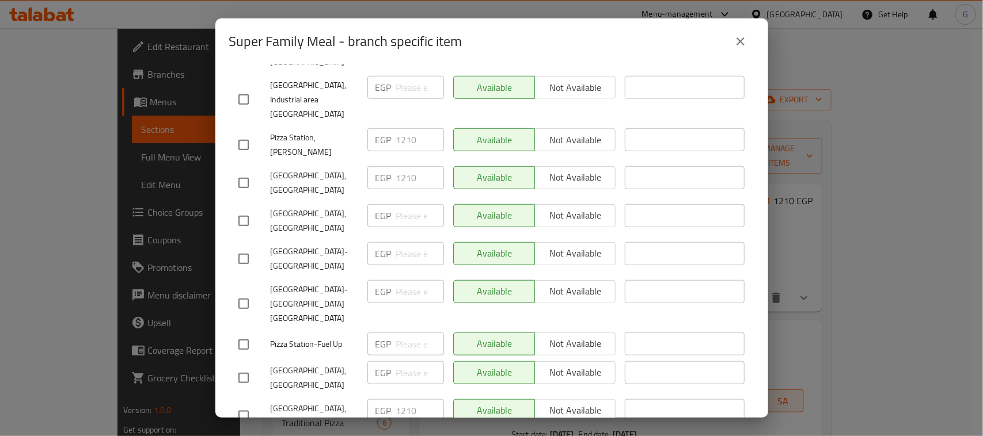
click at [235, 404] on input "checkbox" at bounding box center [243, 416] width 24 height 24
checkbox input "false"
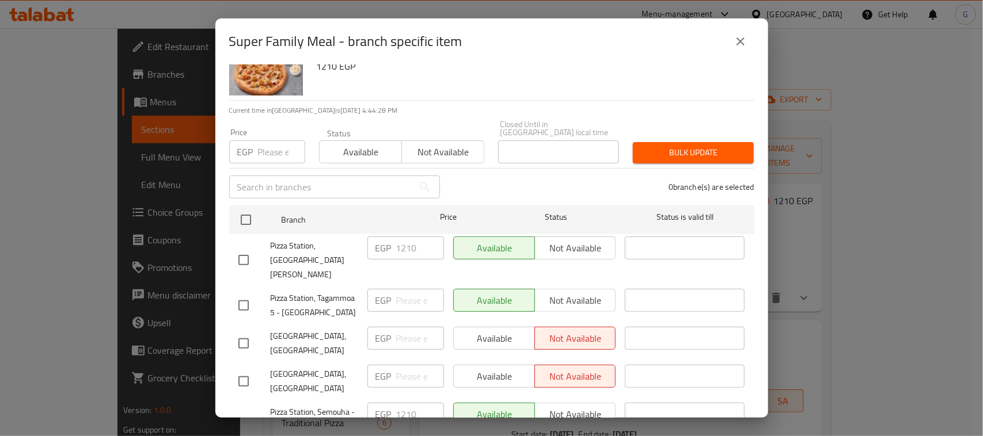
scroll to position [0, 0]
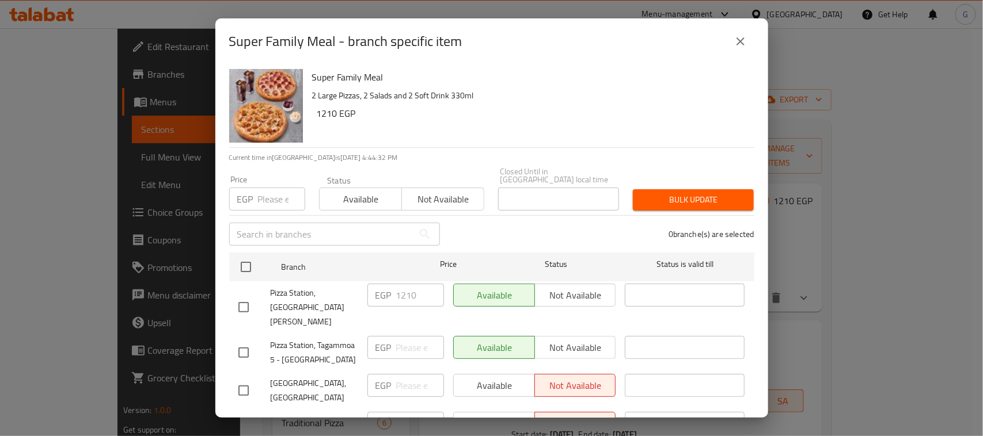
click at [243, 295] on input "checkbox" at bounding box center [243, 307] width 24 height 24
checkbox input "true"
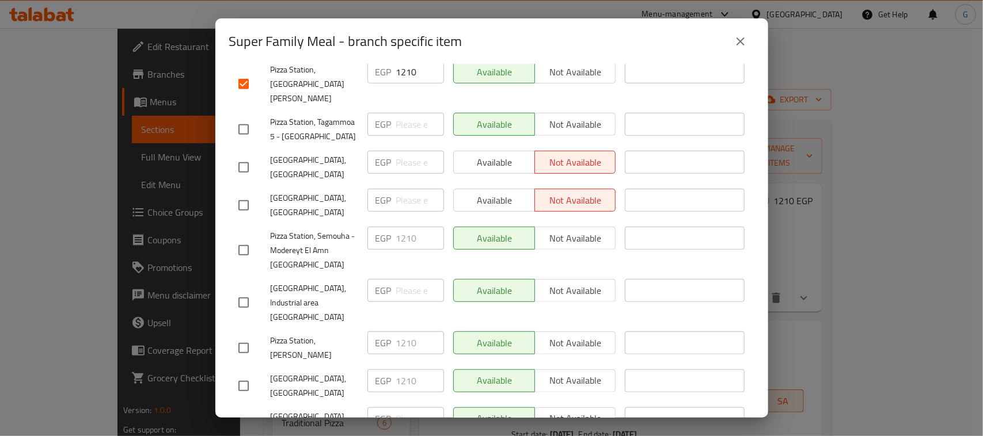
click at [228, 248] on div "Super Family Meal 2 Large Pizzas, 2 Salads and 2 Soft Drink 330ml 1210 EGP Curr…" at bounding box center [491, 240] width 553 height 353
click at [241, 242] on input "checkbox" at bounding box center [243, 250] width 24 height 24
checkbox input "true"
click at [241, 374] on input "checkbox" at bounding box center [243, 386] width 24 height 24
checkbox input "true"
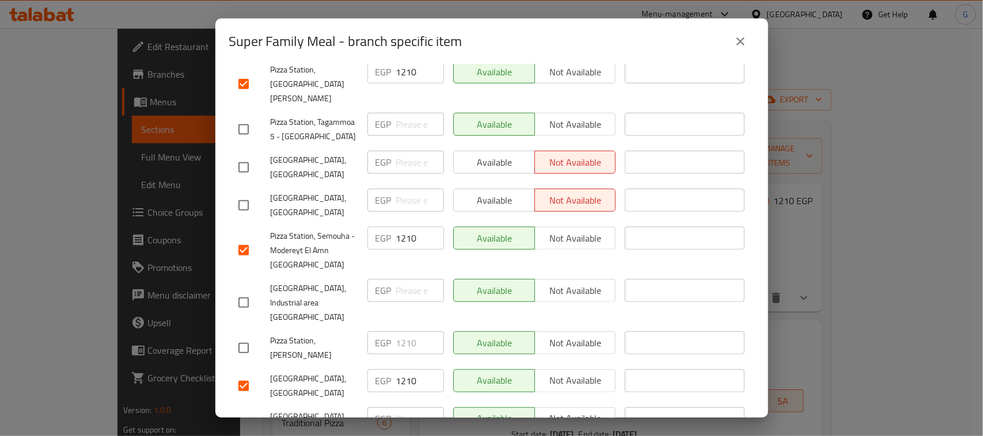
click at [243, 336] on input "checkbox" at bounding box center [243, 348] width 24 height 24
checkbox input "true"
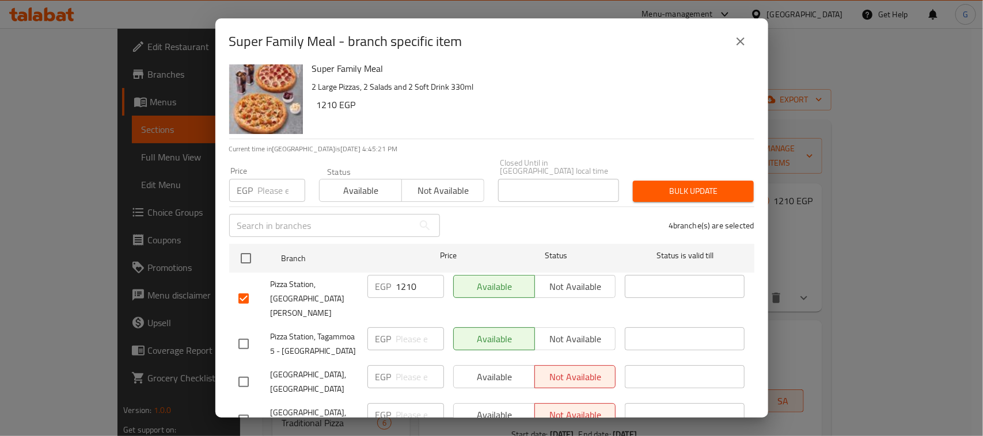
scroll to position [7, 0]
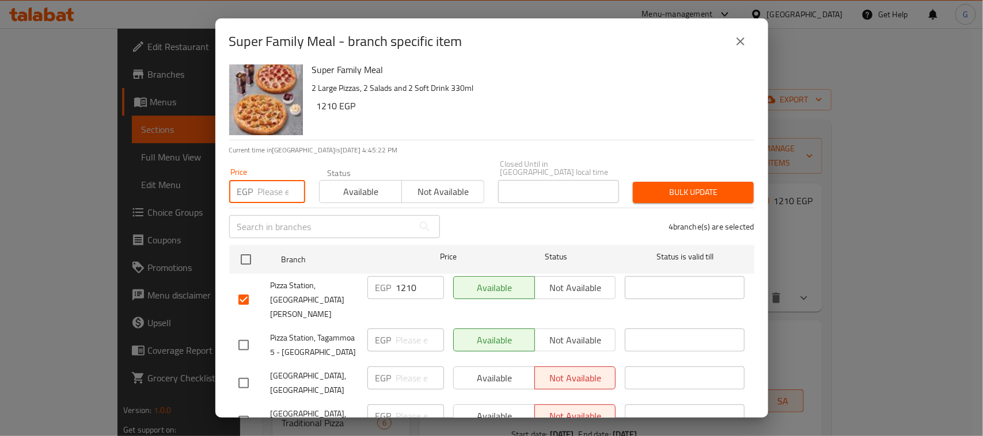
click at [264, 186] on input "number" at bounding box center [281, 191] width 47 height 23
type input "1060"
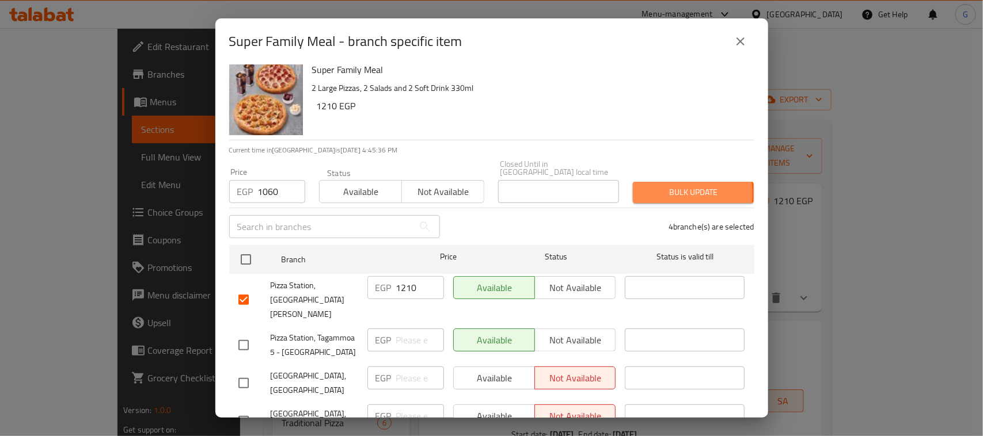
click at [654, 185] on span "Bulk update" at bounding box center [693, 192] width 102 height 14
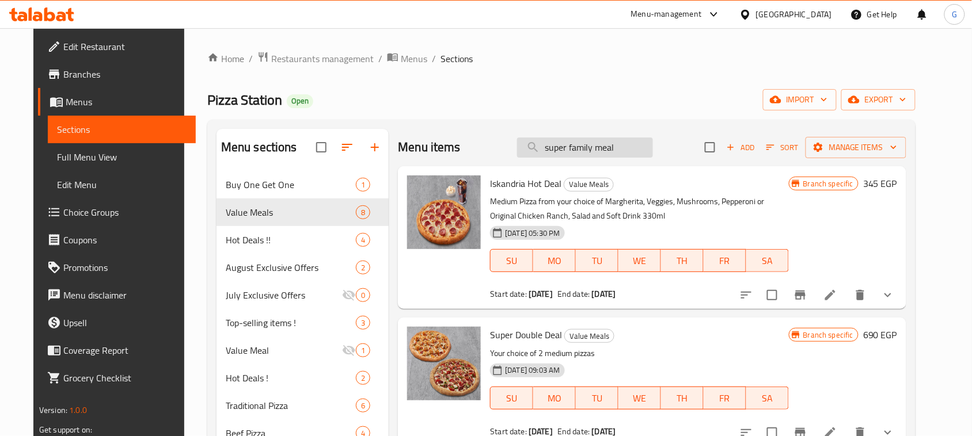
click at [638, 149] on input "super family meal" at bounding box center [585, 148] width 136 height 20
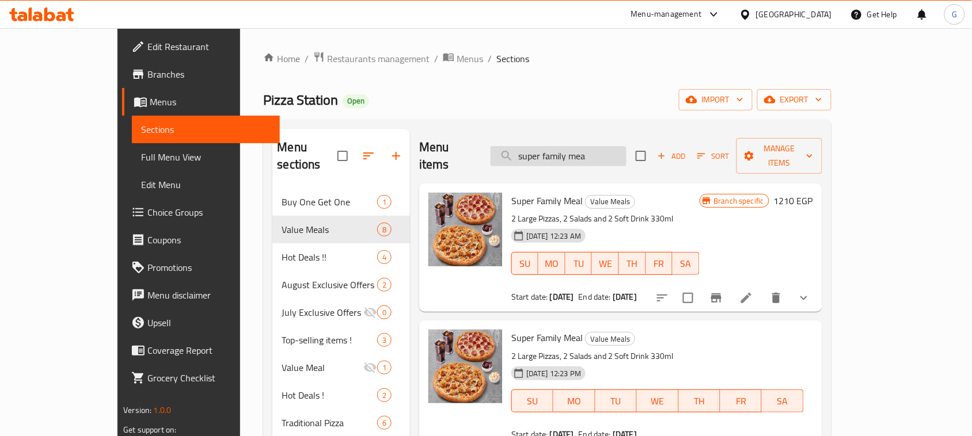
type input "super family mea"
click at [700, 286] on input "checkbox" at bounding box center [688, 298] width 24 height 24
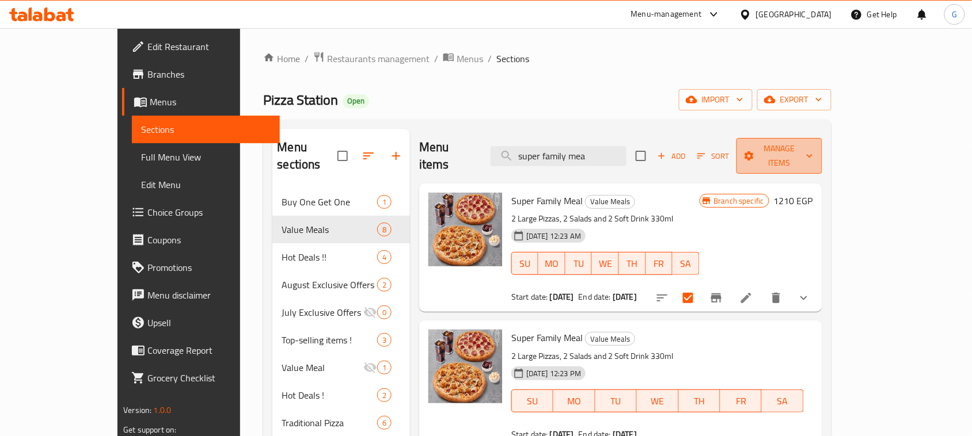
click at [812, 148] on span "Manage items" at bounding box center [778, 156] width 67 height 29
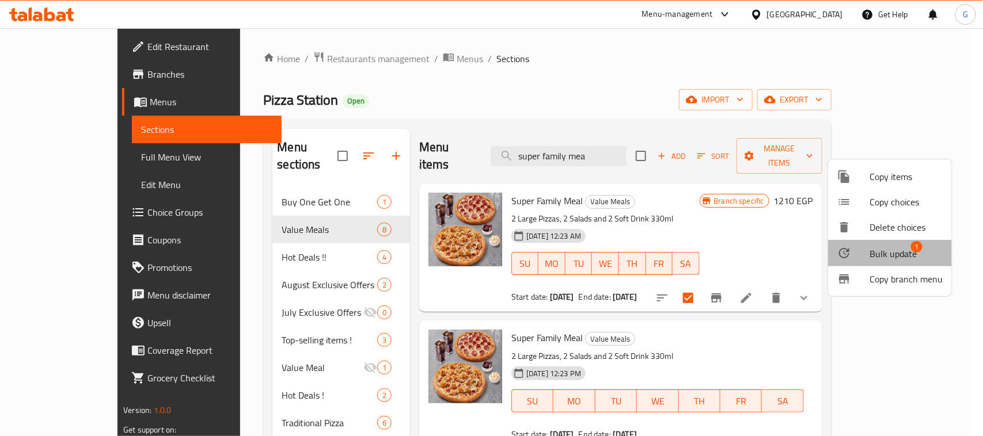
click at [876, 259] on span "Bulk update" at bounding box center [892, 254] width 47 height 14
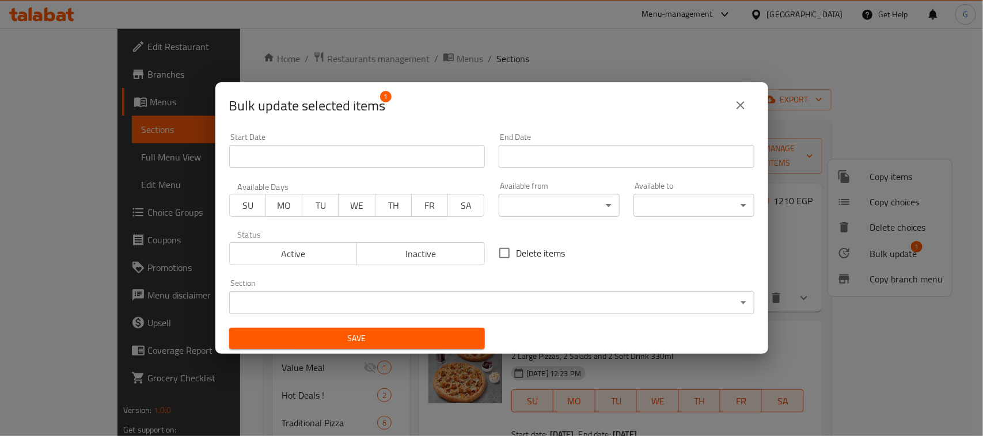
click at [442, 252] on span "Inactive" at bounding box center [421, 254] width 119 height 17
click at [381, 357] on div "Bulk update selected items 1 Start Date Start Date End Date End Date Available …" at bounding box center [491, 218] width 983 height 436
click at [386, 335] on span "Save" at bounding box center [356, 339] width 237 height 14
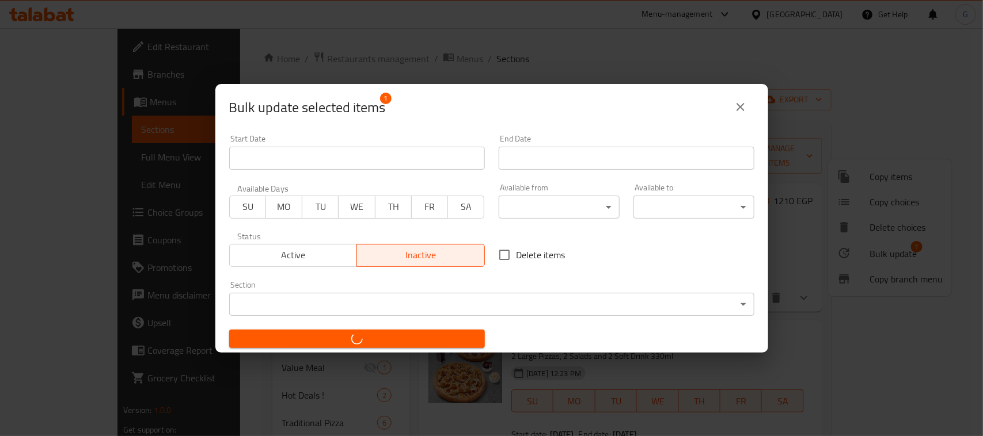
checkbox input "false"
